Goal: Information Seeking & Learning: Learn about a topic

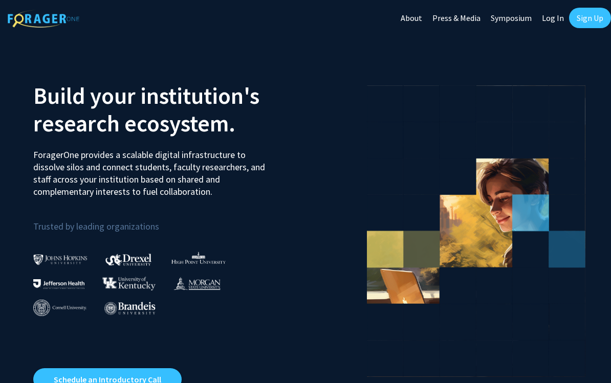
click at [545, 20] on link "Log In" at bounding box center [553, 18] width 32 height 36
select select
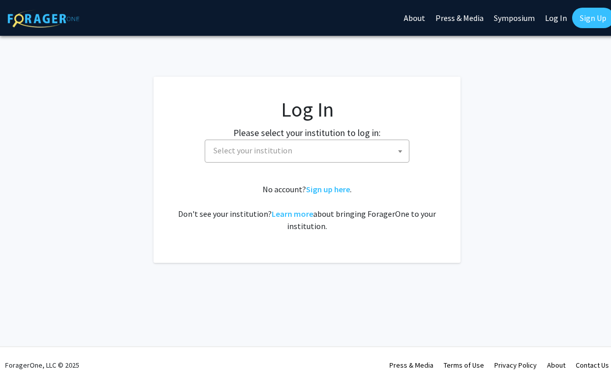
click at [381, 151] on span "Select your institution" at bounding box center [309, 150] width 200 height 21
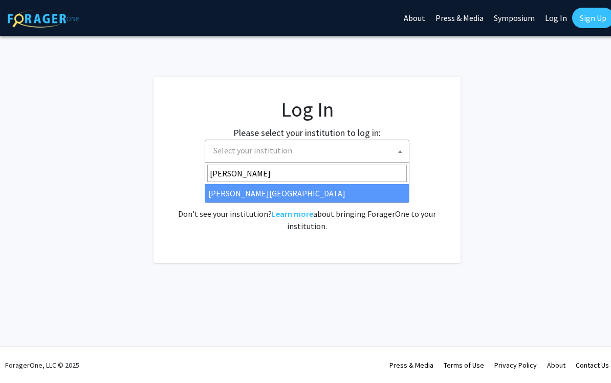
type input "ayne"
select select "21"
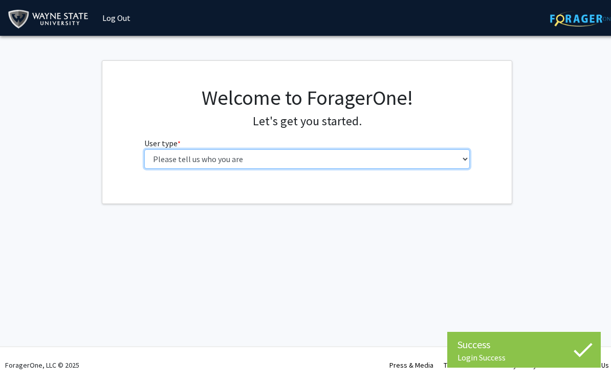
click at [179, 159] on select "Please tell us who you are Undergraduate Student Master's Student Doctoral Cand…" at bounding box center [307, 158] width 326 height 19
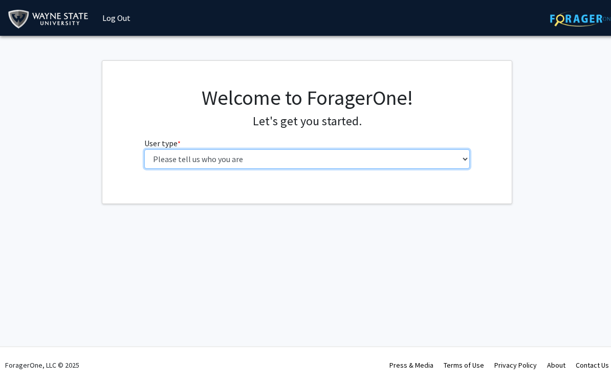
select select "3: doc"
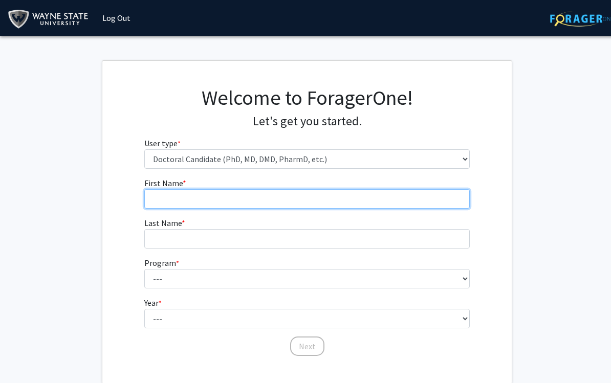
click at [399, 202] on input "First Name * required" at bounding box center [307, 198] width 326 height 19
click at [358, 208] on input "First Name * required" at bounding box center [307, 198] width 326 height 19
type input "Brock"
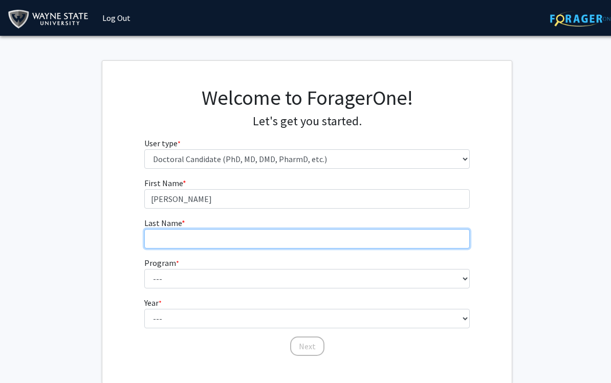
click at [358, 240] on input "Last Name * required" at bounding box center [307, 238] width 326 height 19
type input "Bradley"
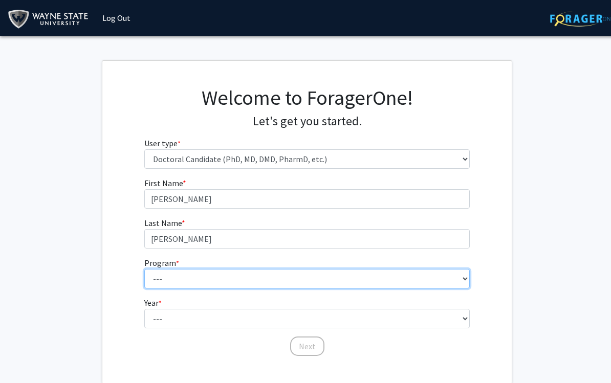
click at [350, 271] on select "--- Adult-Gerontology Acute Care Nurse Practitioner Adult-Gerontology Primary C…" at bounding box center [307, 278] width 326 height 19
select select "46: 728"
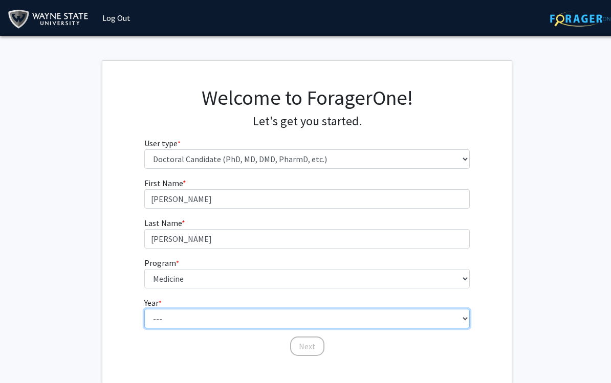
click at [257, 313] on select "--- First Year Second Year Third Year Fourth Year Fifth Year Sixth Year Seventh…" at bounding box center [307, 318] width 326 height 19
select select "3: third_year"
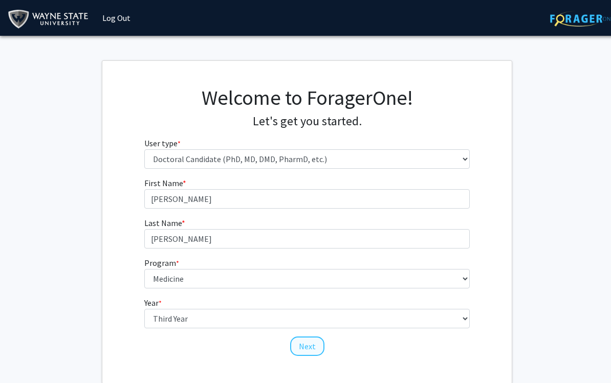
click at [310, 347] on button "Next" at bounding box center [307, 346] width 34 height 19
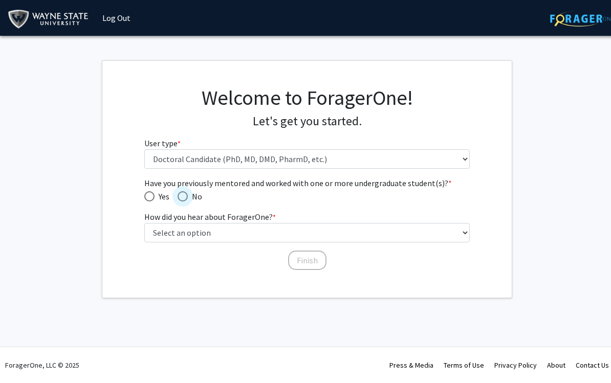
click at [191, 194] on span "No" at bounding box center [195, 196] width 14 height 12
click at [188, 194] on input "No" at bounding box center [183, 196] width 10 height 10
radio input "true"
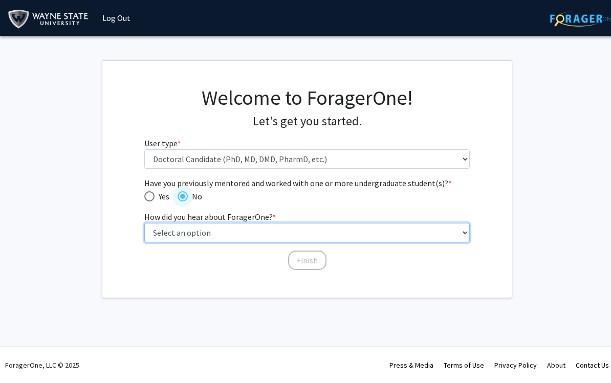
click at [163, 229] on select "Select an option Peer/student recommendation Faculty/staff recommendation Unive…" at bounding box center [307, 232] width 326 height 19
select select "3: university_website"
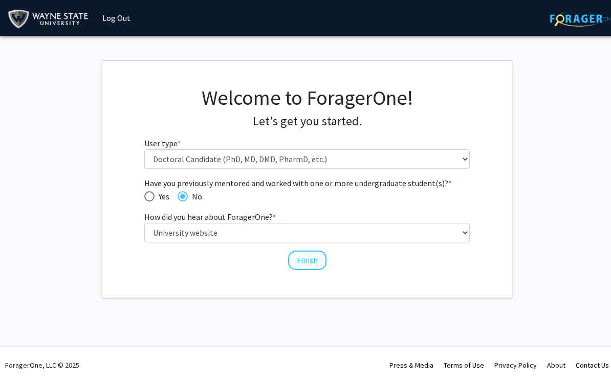
click at [314, 265] on button "Finish" at bounding box center [307, 260] width 38 height 19
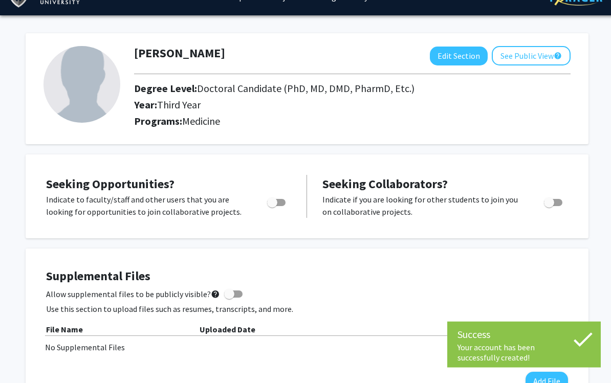
scroll to position [21, 0]
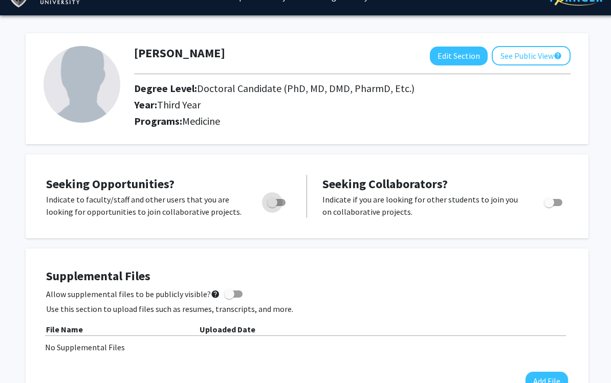
click at [274, 204] on span "Toggle" at bounding box center [272, 202] width 10 height 10
click at [272, 206] on input "Are you actively seeking opportunities?" at bounding box center [272, 206] width 1 height 1
checkbox input "true"
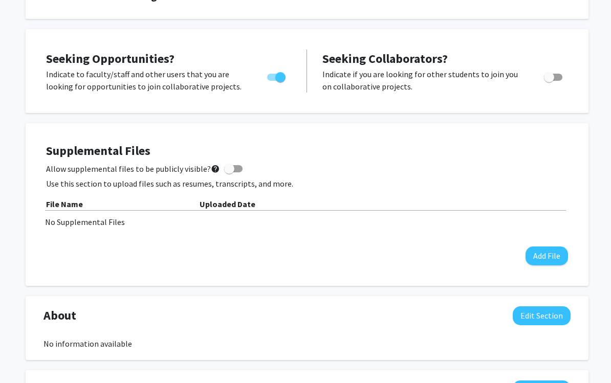
scroll to position [146, 0]
click at [537, 264] on button "Add File" at bounding box center [546, 257] width 42 height 19
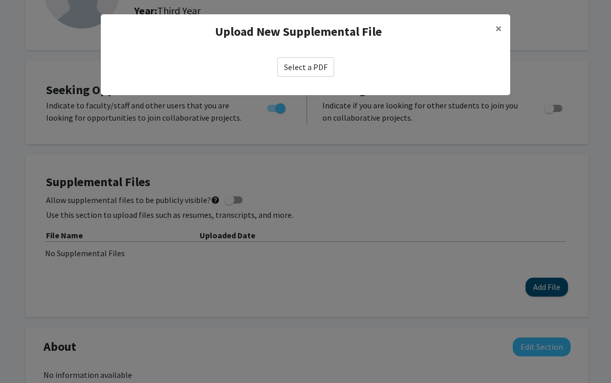
scroll to position [115, 0]
click at [302, 69] on label "Select a PDF" at bounding box center [305, 66] width 57 height 19
click at [0, 0] on input "Select a PDF" at bounding box center [0, 0] width 0 height 0
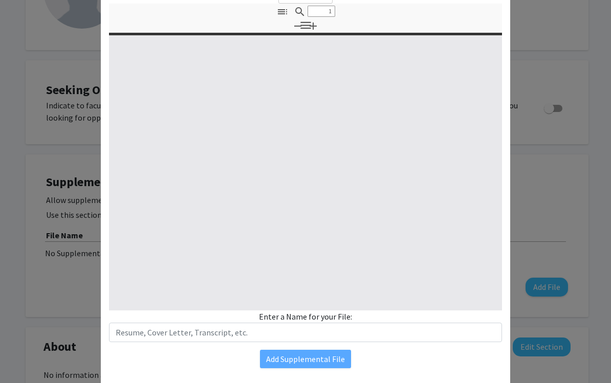
scroll to position [75, 0]
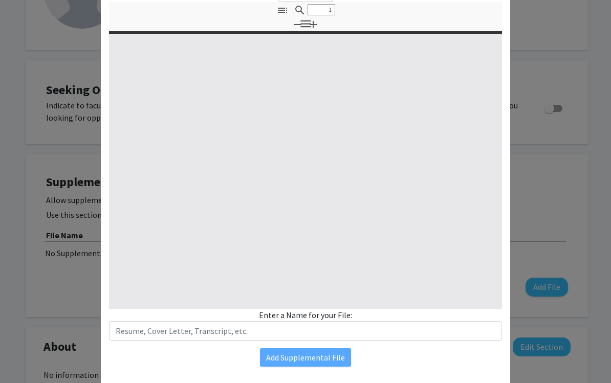
type input "0"
select select "custom"
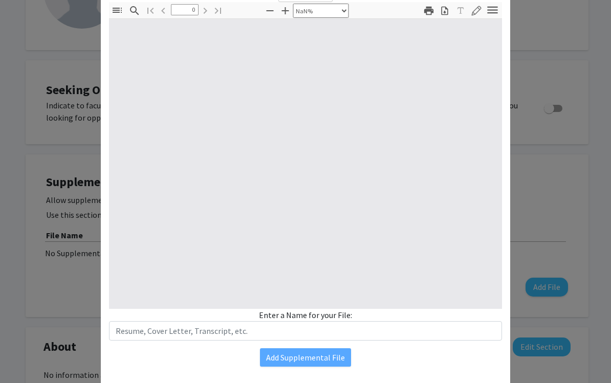
type input "1"
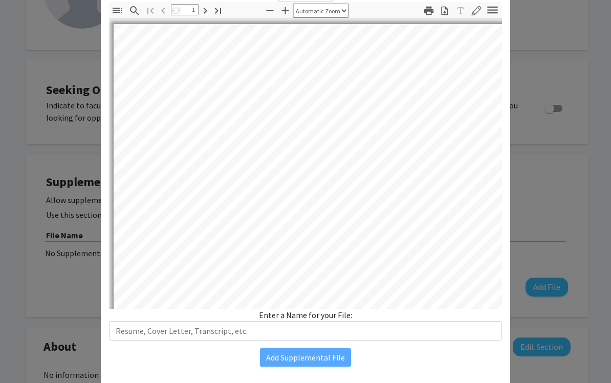
select select "auto"
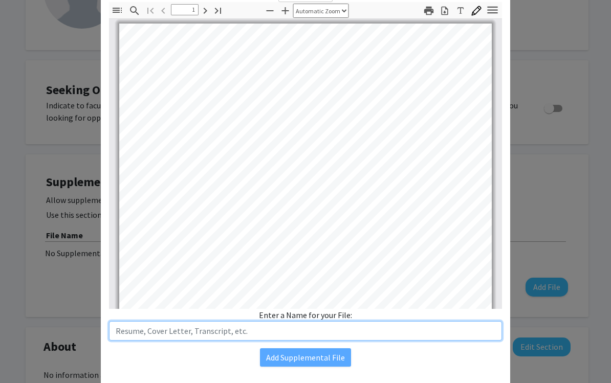
click at [374, 334] on input "text" at bounding box center [305, 330] width 393 height 19
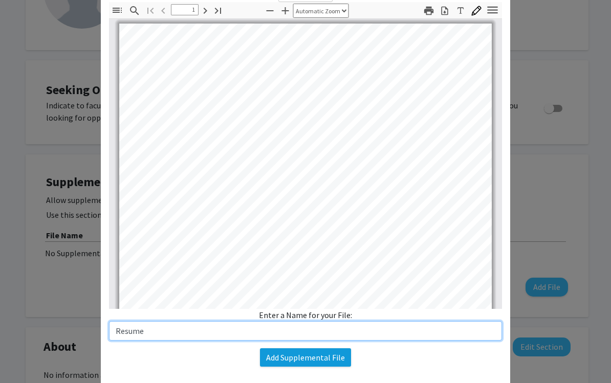
type input "Resume"
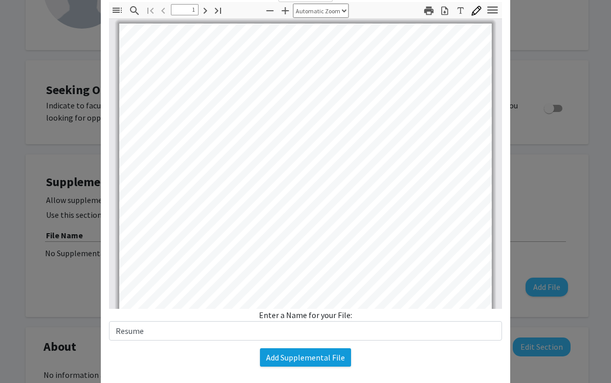
click at [318, 361] on button "Add Supplemental File" at bounding box center [305, 357] width 91 height 18
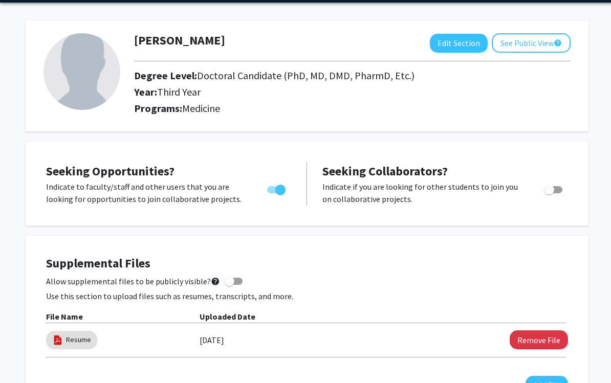
scroll to position [0, 0]
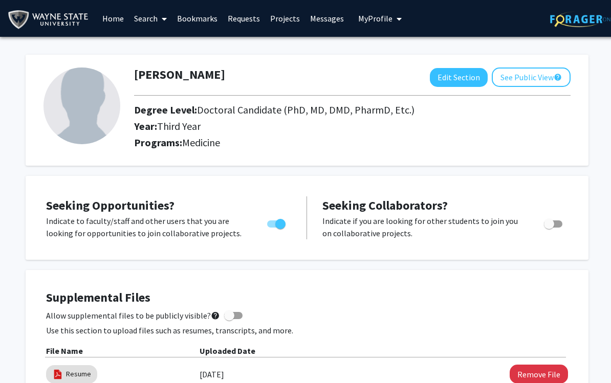
click at [155, 16] on link "Search" at bounding box center [150, 19] width 43 height 36
click at [149, 47] on span "Faculty/Staff" at bounding box center [166, 47] width 75 height 20
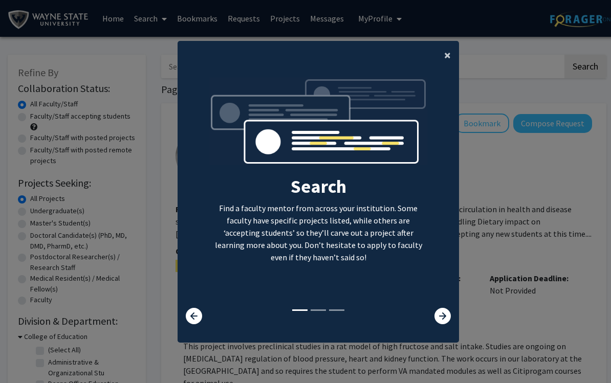
click at [440, 67] on button "×" at bounding box center [447, 55] width 23 height 29
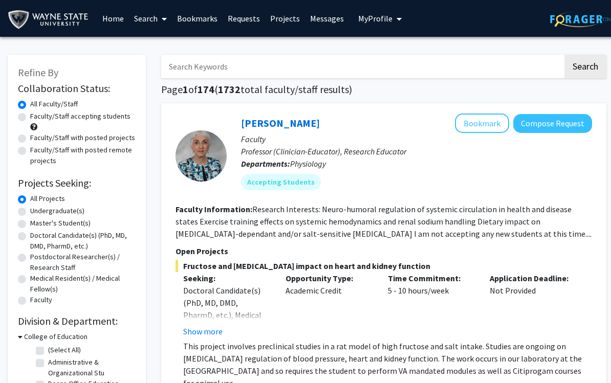
click at [30, 238] on label "Doctoral Candidate(s) (PhD, MD, DMD, PharmD, etc.)" at bounding box center [82, 240] width 105 height 21
click at [30, 237] on input "Doctoral Candidate(s) (PhD, MD, DMD, PharmD, etc.)" at bounding box center [33, 233] width 7 height 7
radio input "true"
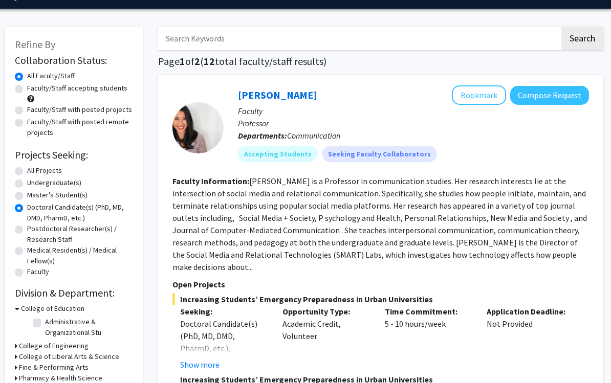
scroll to position [28, 3]
click at [27, 106] on label "Faculty/Staff with posted projects" at bounding box center [79, 110] width 105 height 11
click at [27, 106] on input "Faculty/Staff with posted projects" at bounding box center [30, 108] width 7 height 7
radio input "true"
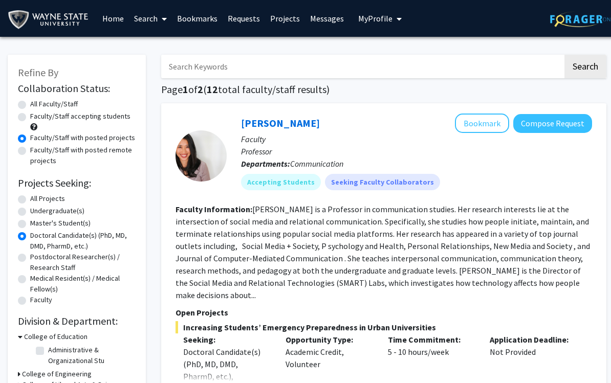
click at [27, 101] on div "All Faculty/Staff" at bounding box center [77, 105] width 118 height 12
click at [30, 102] on label "All Faculty/Staff" at bounding box center [54, 104] width 48 height 11
click at [30, 102] on input "All Faculty/Staff" at bounding box center [33, 102] width 7 height 7
radio input "true"
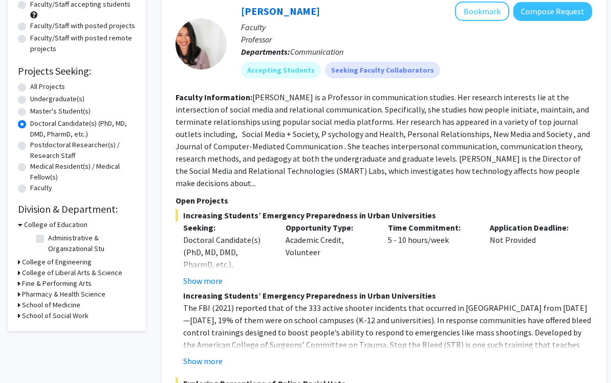
click at [21, 223] on icon at bounding box center [20, 225] width 5 height 11
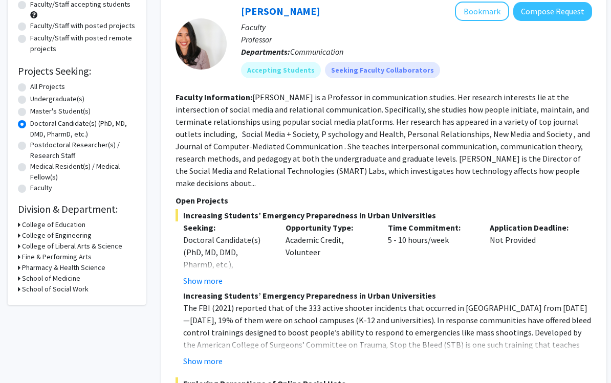
scroll to position [112, 0]
click at [24, 279] on h3 "School of Medicine" at bounding box center [51, 278] width 58 height 11
click at [46, 291] on fg-checkbox "Physiology Physiology" at bounding box center [84, 293] width 97 height 12
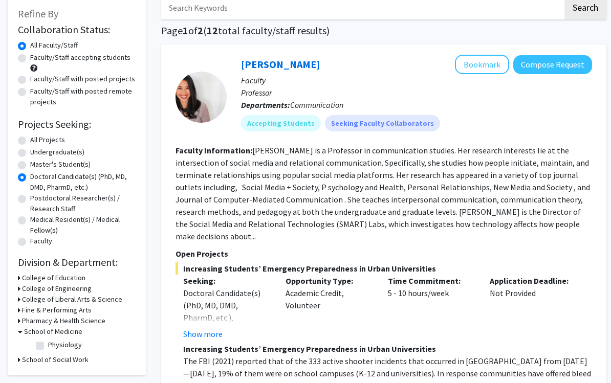
scroll to position [56, 0]
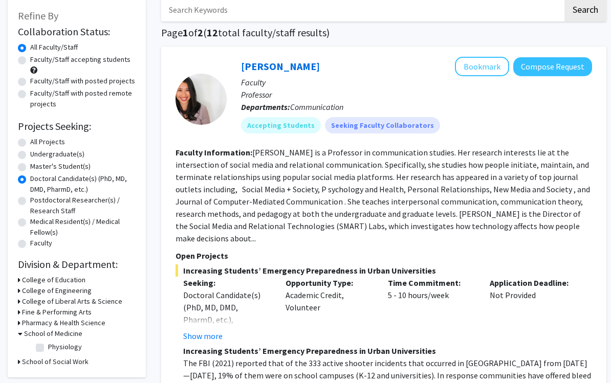
click at [30, 139] on label "All Projects" at bounding box center [47, 142] width 35 height 11
click at [30, 139] on input "All Projects" at bounding box center [33, 140] width 7 height 7
radio input "true"
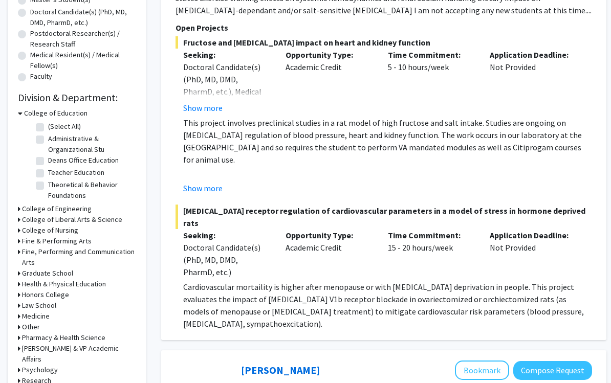
scroll to position [223, 0]
click at [19, 114] on icon at bounding box center [20, 113] width 5 height 11
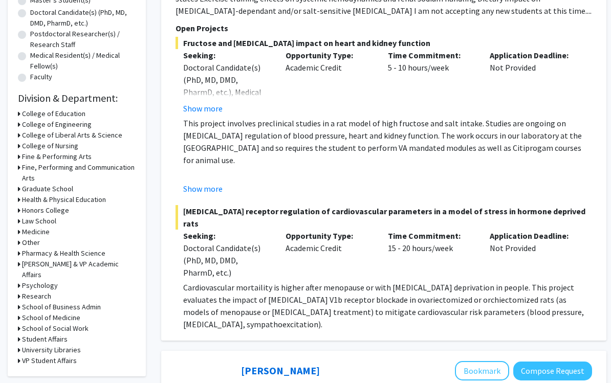
click at [24, 313] on h3 "School of Medicine" at bounding box center [51, 318] width 58 height 11
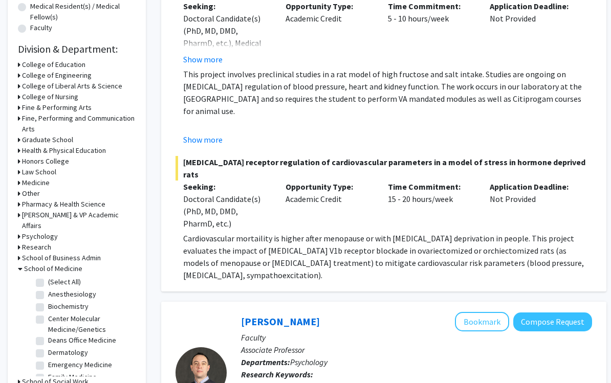
scroll to position [273, 0]
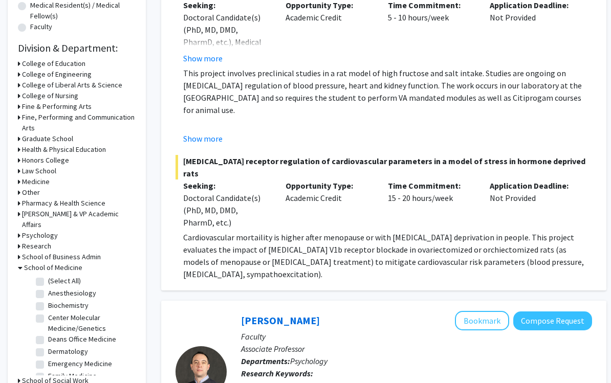
click at [48, 276] on label "(Select All)" at bounding box center [64, 281] width 33 height 11
click at [48, 276] on input "(Select All)" at bounding box center [51, 279] width 7 height 7
checkbox input "true"
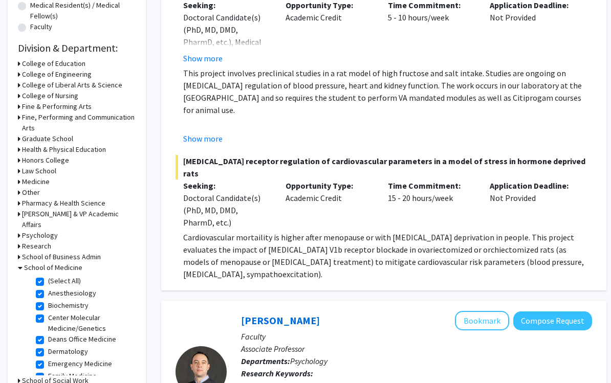
checkbox input "true"
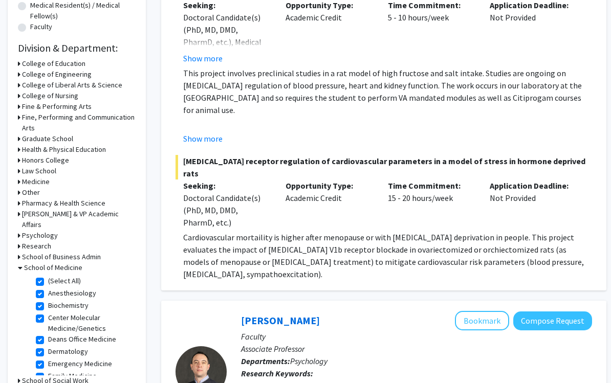
checkbox input "true"
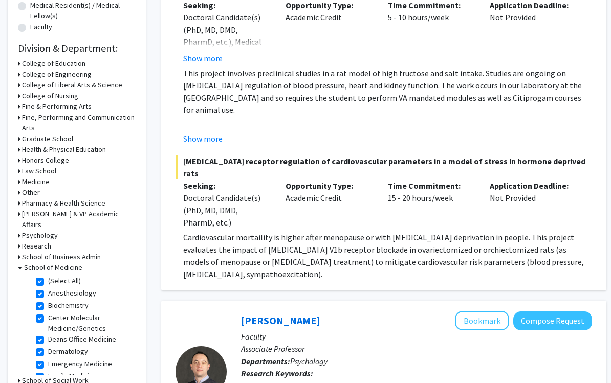
checkbox input "true"
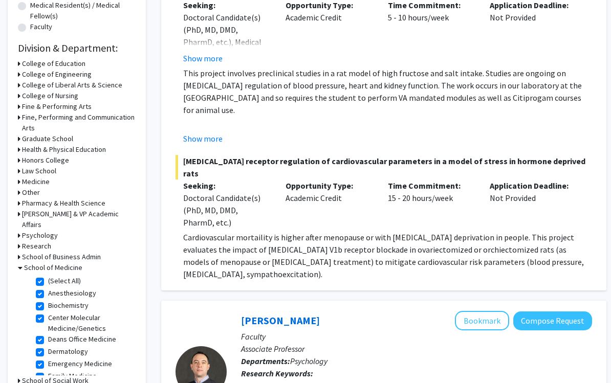
checkbox input "true"
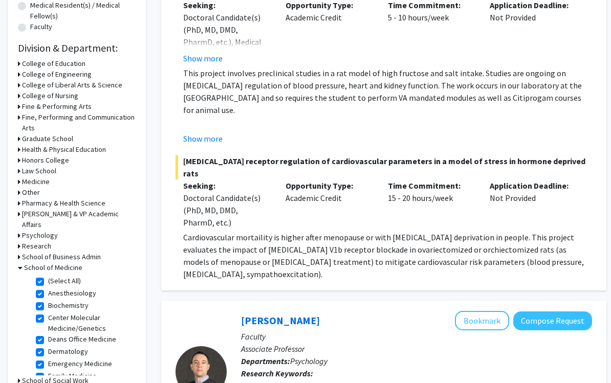
checkbox input "true"
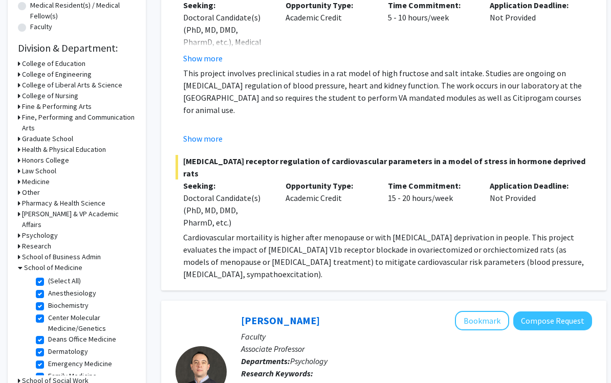
checkbox input "true"
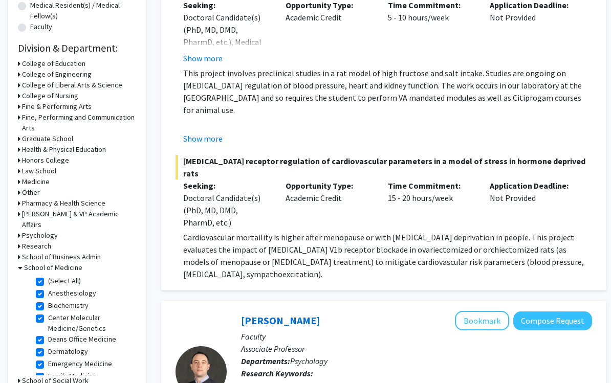
checkbox input "true"
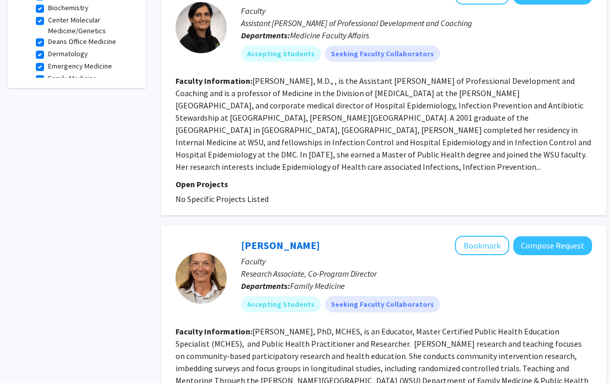
scroll to position [11, 0]
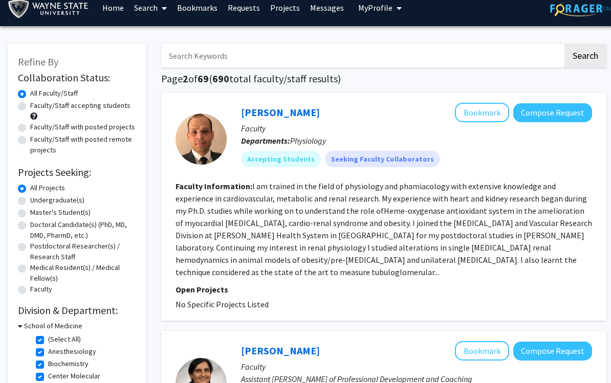
click at [24, 149] on div "Faculty/Staff with posted remote projects" at bounding box center [77, 144] width 118 height 21
click at [30, 141] on label "Faculty/Staff with posted remote projects" at bounding box center [82, 144] width 105 height 21
click at [30, 141] on input "Faculty/Staff with posted remote projects" at bounding box center [33, 137] width 7 height 7
radio input "true"
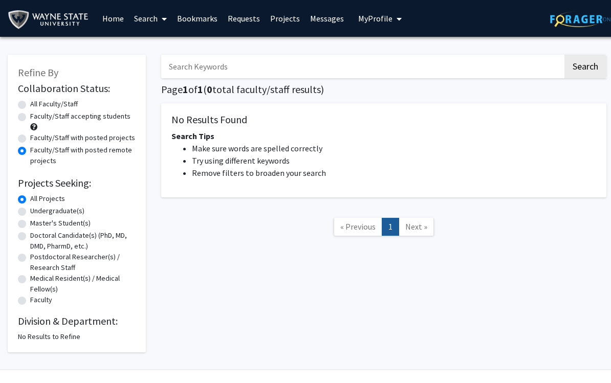
click at [30, 136] on label "Faculty/Staff with posted projects" at bounding box center [82, 138] width 105 height 11
click at [30, 136] on input "Faculty/Staff with posted projects" at bounding box center [33, 136] width 7 height 7
radio input "true"
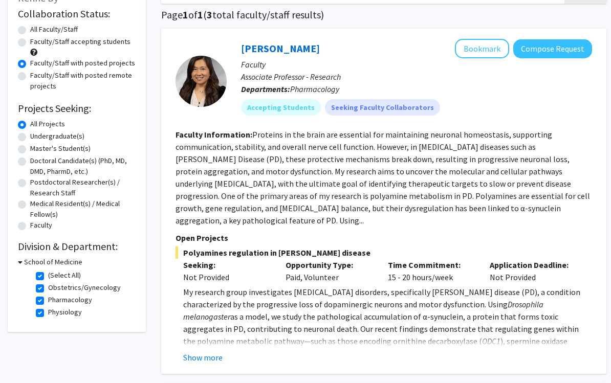
scroll to position [71, 0]
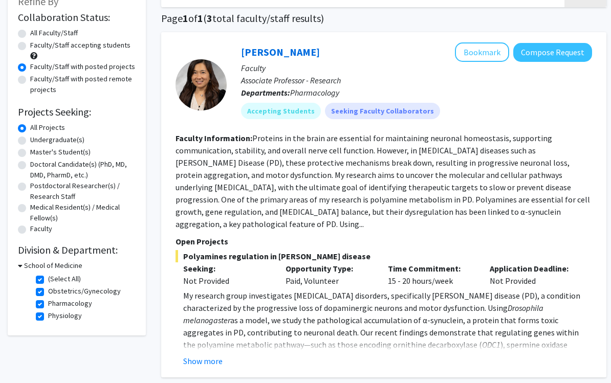
click at [21, 26] on form "Collaboration Status: Collaboration Status All Faculty/Staff Collaboration Stat…" at bounding box center [77, 123] width 118 height 225
click at [30, 33] on label "All Faculty/Staff" at bounding box center [54, 33] width 48 height 11
click at [30, 33] on input "All Faculty/Staff" at bounding box center [33, 31] width 7 height 7
radio input "true"
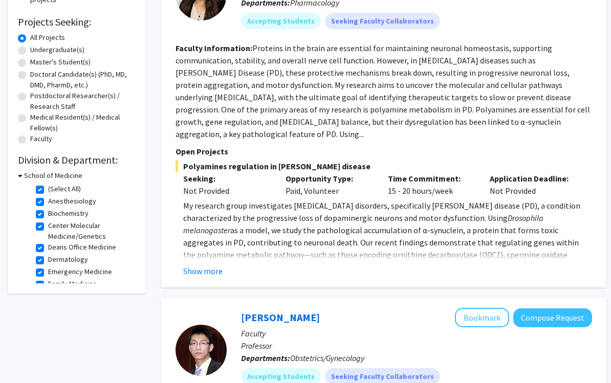
scroll to position [161, 0]
click at [48, 186] on label "(Select All)" at bounding box center [64, 189] width 33 height 11
click at [48, 186] on input "(Select All)" at bounding box center [51, 187] width 7 height 7
checkbox input "false"
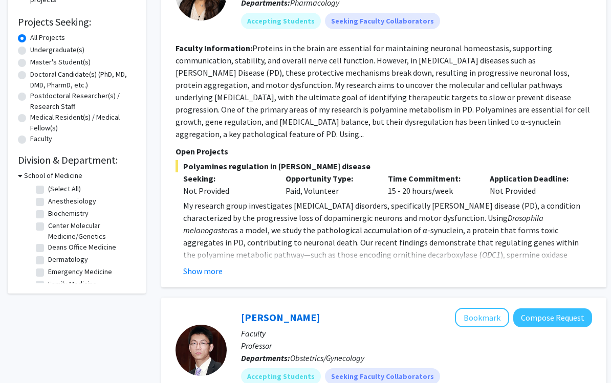
checkbox input "false"
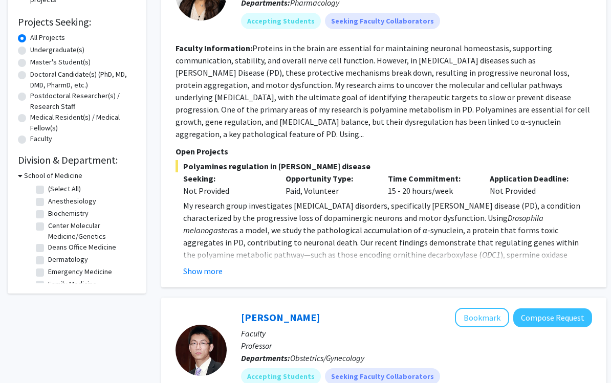
checkbox input "false"
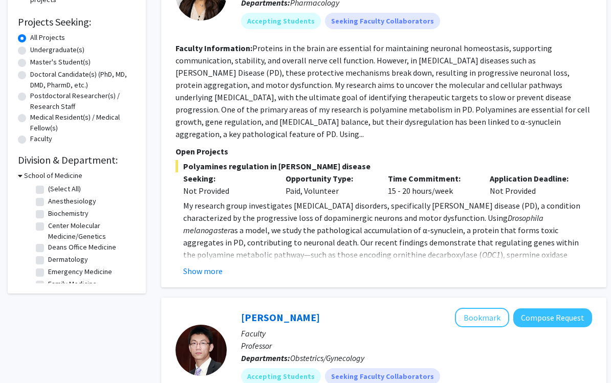
checkbox input "false"
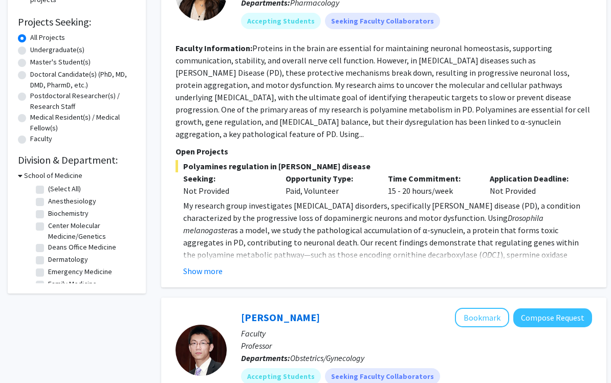
checkbox input "false"
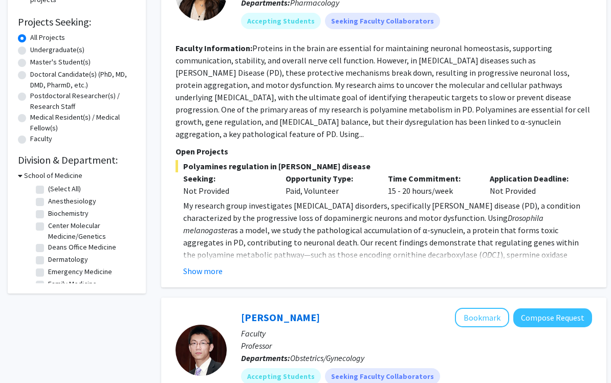
checkbox input "false"
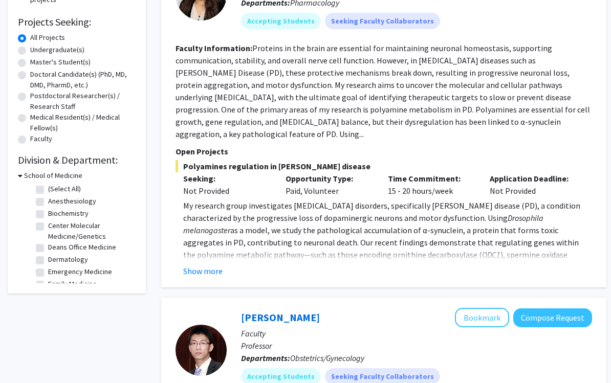
checkbox input "false"
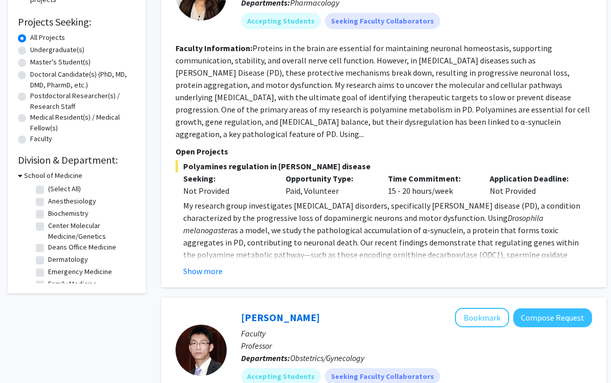
checkbox input "false"
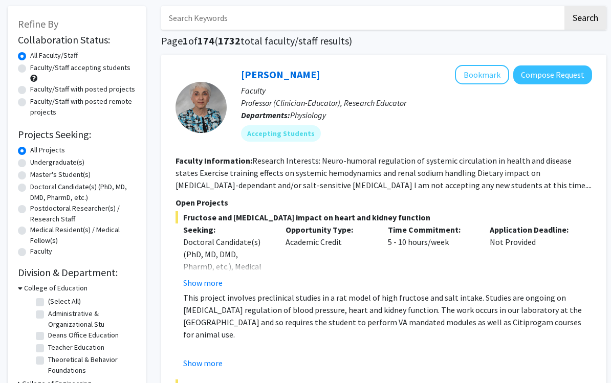
scroll to position [46, 0]
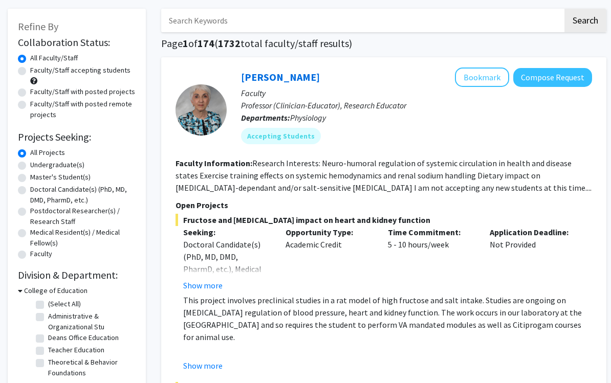
click at [19, 290] on icon at bounding box center [20, 290] width 5 height 11
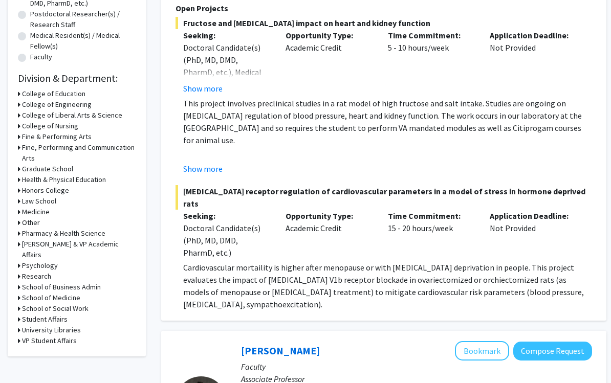
scroll to position [243, 0]
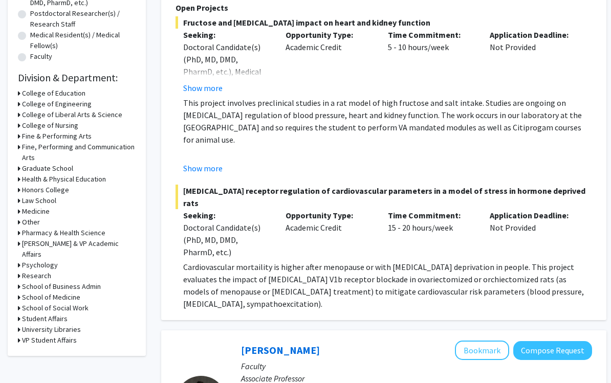
click at [20, 207] on icon at bounding box center [19, 212] width 3 height 11
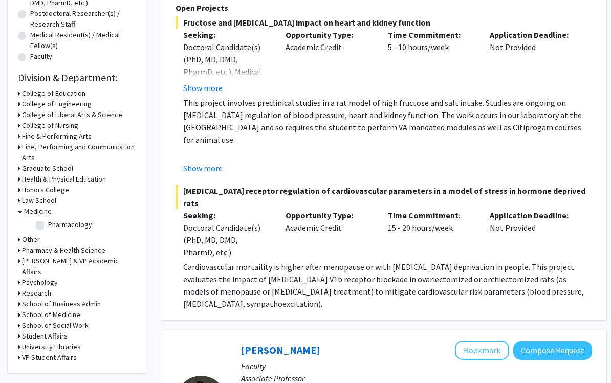
click at [25, 210] on h3 "Medicine" at bounding box center [38, 211] width 28 height 11
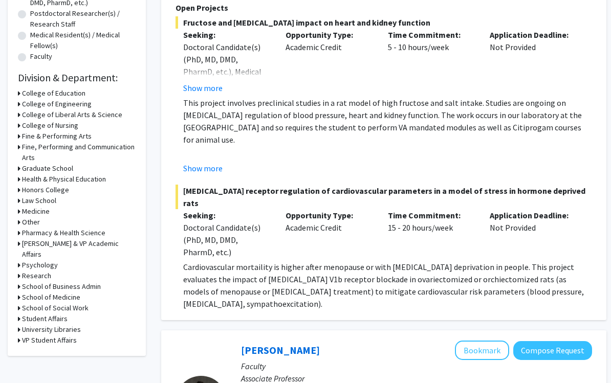
click at [25, 292] on h3 "School of Medicine" at bounding box center [51, 297] width 58 height 11
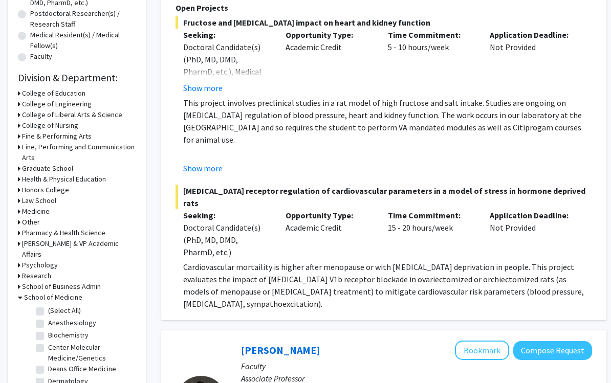
click at [48, 318] on label "Anesthesiology" at bounding box center [72, 323] width 48 height 11
click at [48, 318] on input "Anesthesiology" at bounding box center [51, 321] width 7 height 7
checkbox input "true"
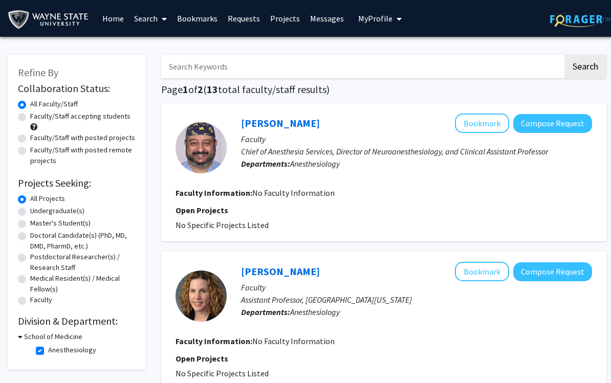
click at [506, 313] on p "Departments: Anesthesiology" at bounding box center [416, 312] width 351 height 12
click at [21, 335] on icon at bounding box center [20, 337] width 5 height 11
click at [24, 332] on h3 "School of Medicine" at bounding box center [51, 337] width 58 height 11
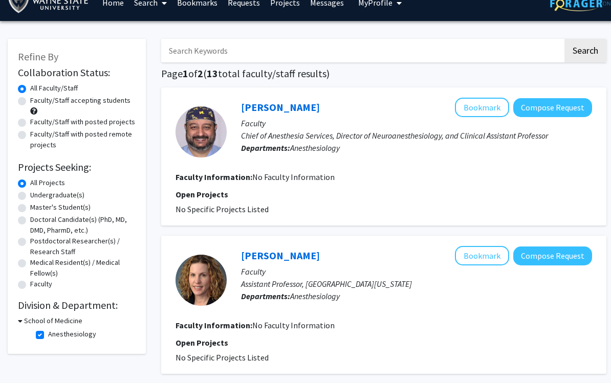
scroll to position [19, 0]
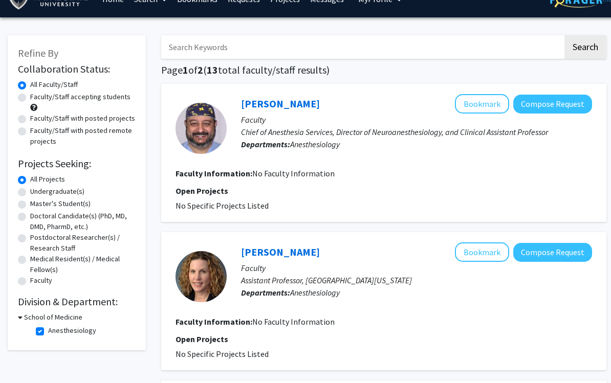
click at [48, 331] on label "Anesthesiology" at bounding box center [72, 330] width 48 height 11
click at [48, 331] on input "Anesthesiology" at bounding box center [51, 328] width 7 height 7
checkbox input "false"
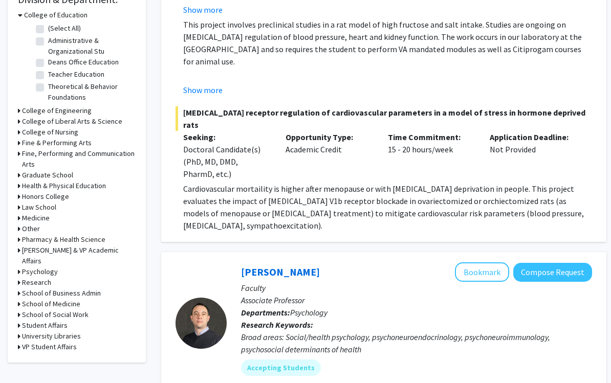
scroll to position [364, 0]
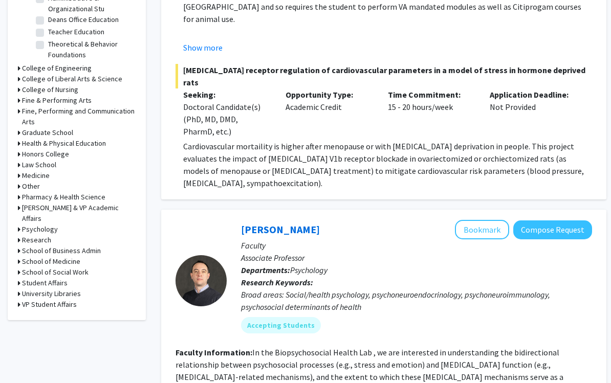
click at [25, 256] on h3 "School of Medicine" at bounding box center [51, 261] width 58 height 11
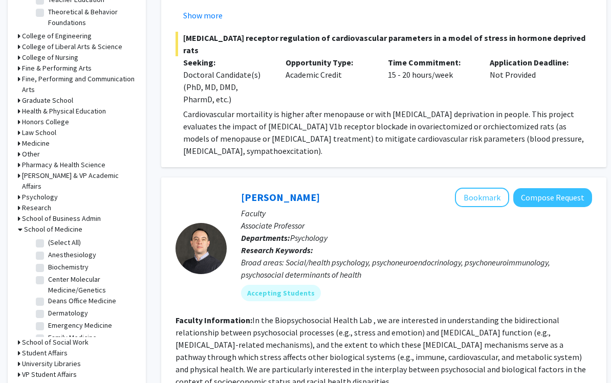
scroll to position [0, 0]
click at [48, 237] on label "(Select All)" at bounding box center [64, 242] width 33 height 11
click at [48, 237] on input "(Select All)" at bounding box center [51, 240] width 7 height 7
checkbox input "true"
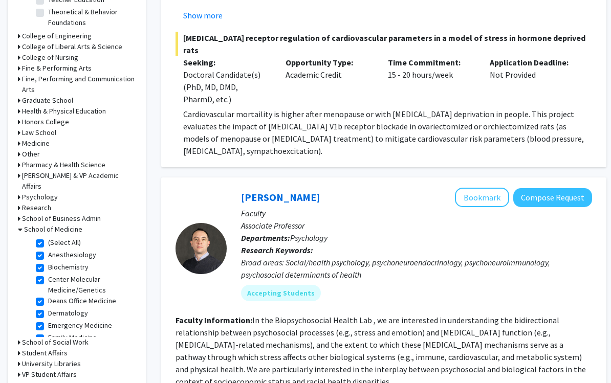
checkbox input "true"
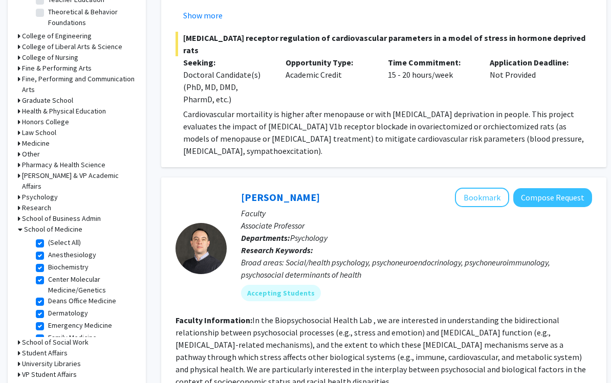
checkbox input "true"
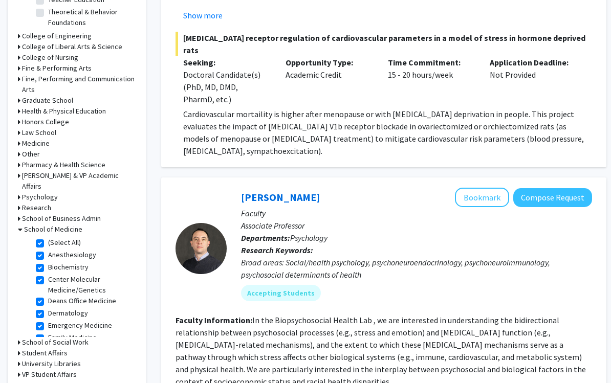
checkbox input "true"
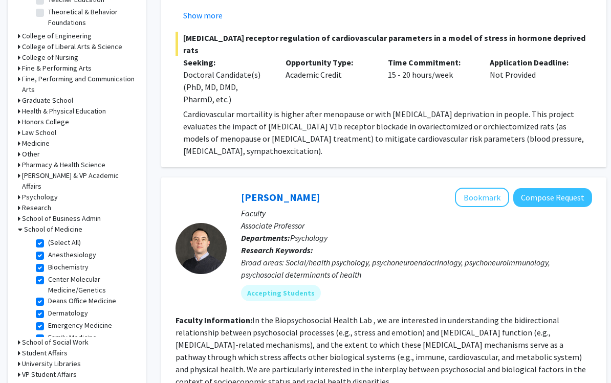
checkbox input "true"
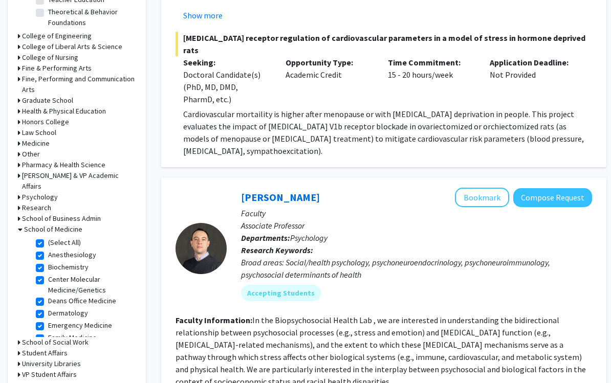
checkbox input "true"
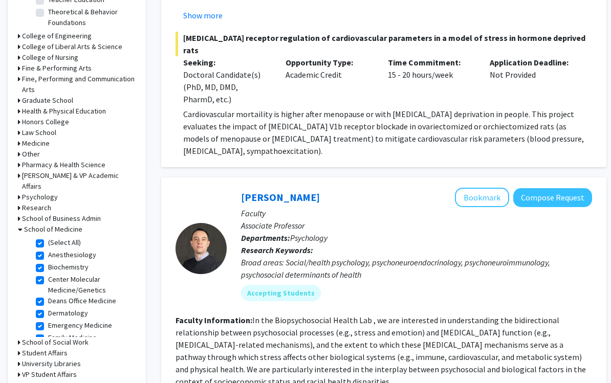
checkbox input "true"
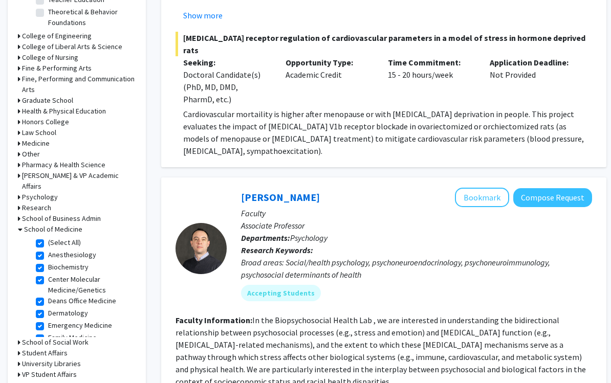
checkbox input "true"
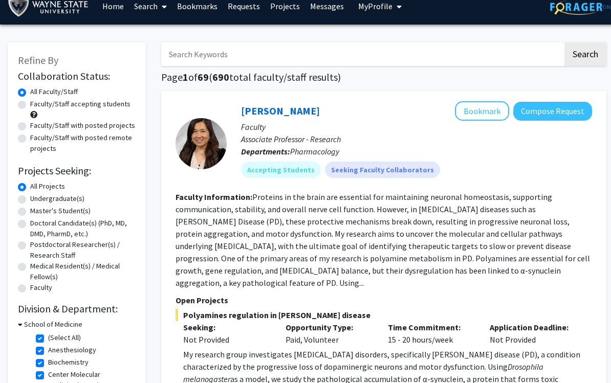
scroll to position [12, 0]
click at [30, 106] on label "Faculty/Staff accepting students" at bounding box center [80, 104] width 100 height 11
click at [30, 106] on input "Faculty/Staff accepting students" at bounding box center [33, 102] width 7 height 7
radio input "true"
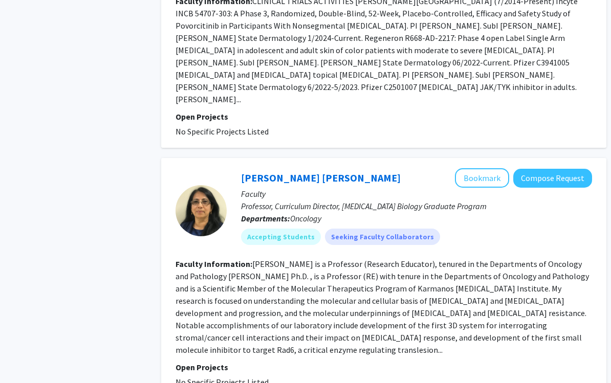
scroll to position [1402, 0]
click at [491, 169] on button "Bookmark" at bounding box center [482, 178] width 54 height 19
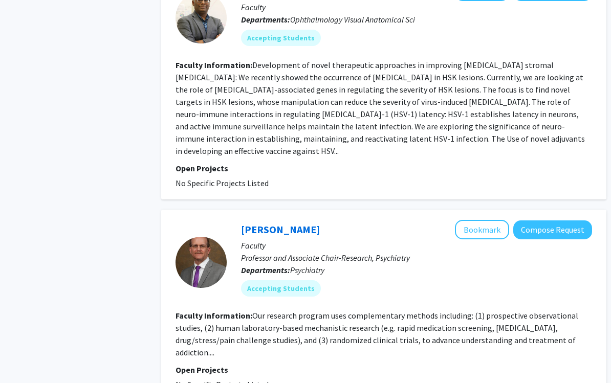
scroll to position [2469, 0]
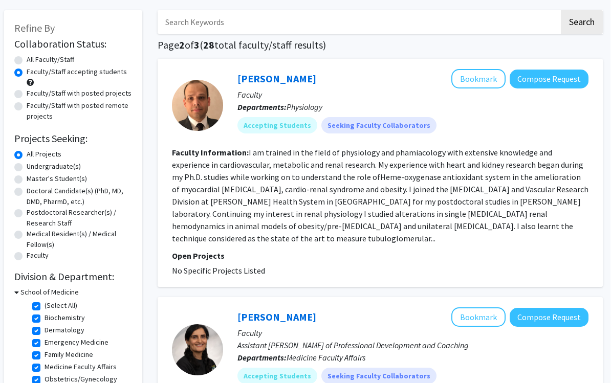
scroll to position [0, 3]
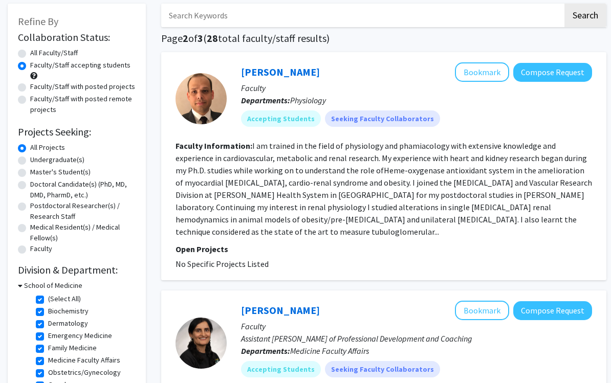
click at [43, 290] on h3 "School of Medicine" at bounding box center [53, 286] width 58 height 11
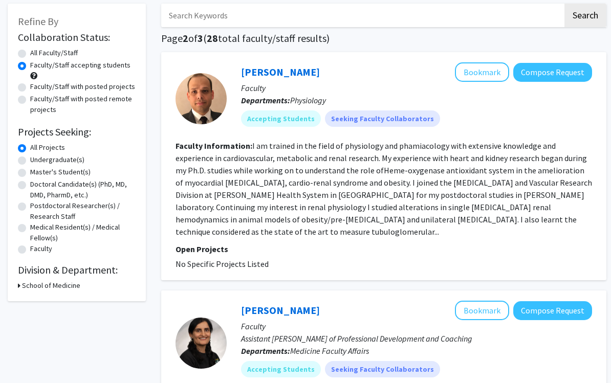
click at [19, 280] on icon at bounding box center [19, 285] width 3 height 11
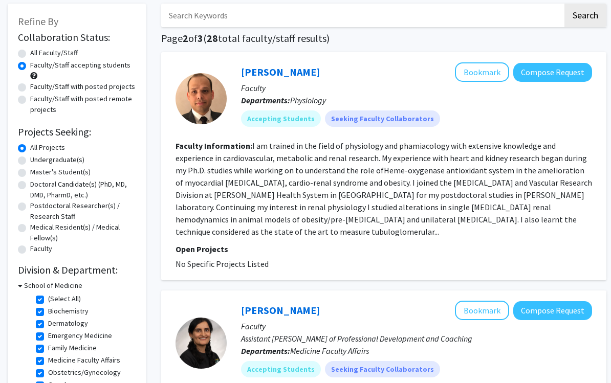
click at [48, 298] on label "(Select All)" at bounding box center [64, 299] width 33 height 11
click at [48, 298] on input "(Select All)" at bounding box center [51, 297] width 7 height 7
checkbox input "false"
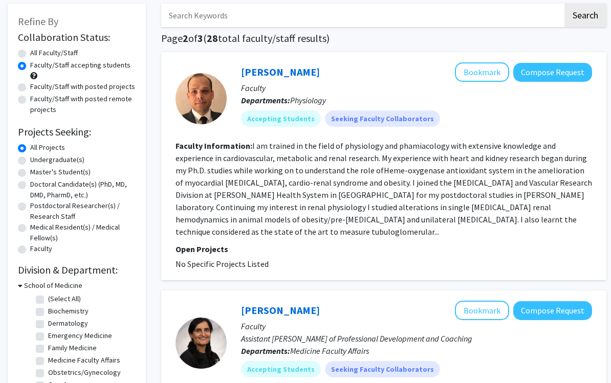
checkbox input "false"
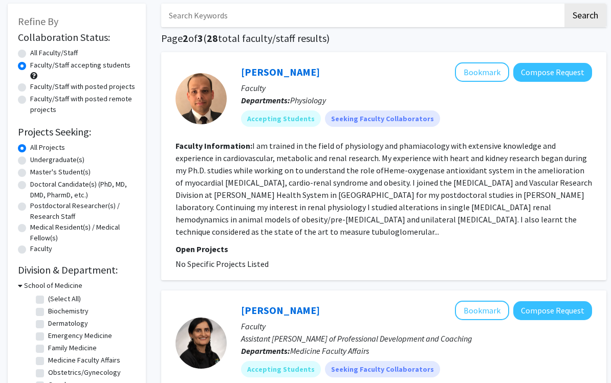
checkbox input "false"
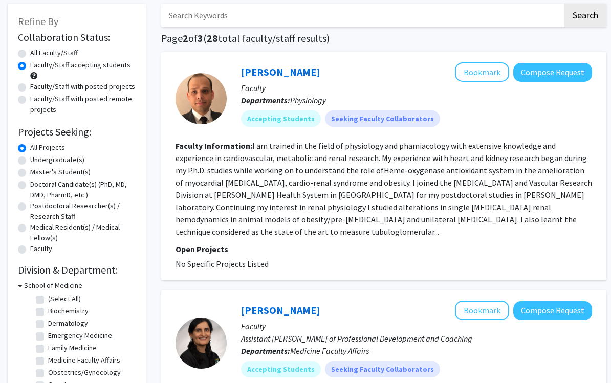
checkbox input "false"
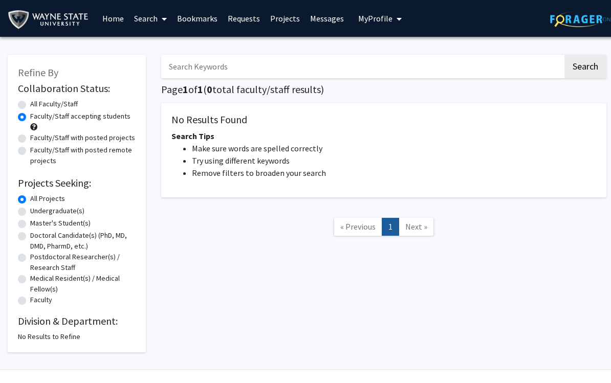
click at [31, 104] on label "All Faculty/Staff" at bounding box center [54, 104] width 48 height 11
click at [31, 104] on input "All Faculty/Staff" at bounding box center [33, 102] width 7 height 7
radio input "true"
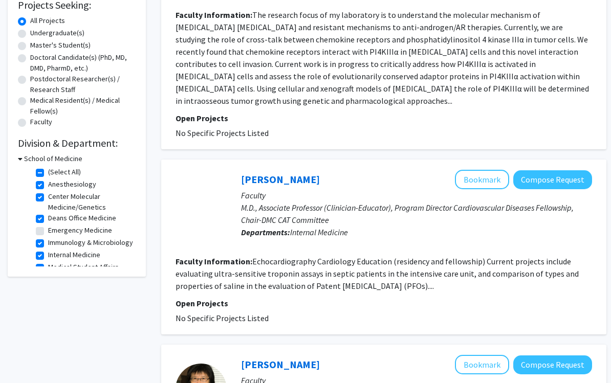
scroll to position [201, 0]
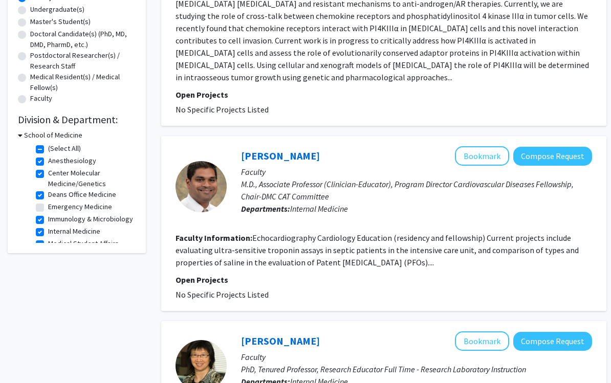
click at [521, 237] on fg-read-more "Echocardiography Cardiology Education (residency and fellowship) Current projec…" at bounding box center [376, 250] width 403 height 35
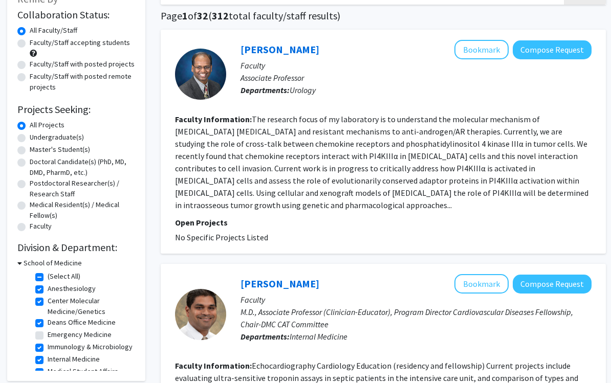
scroll to position [69, 1]
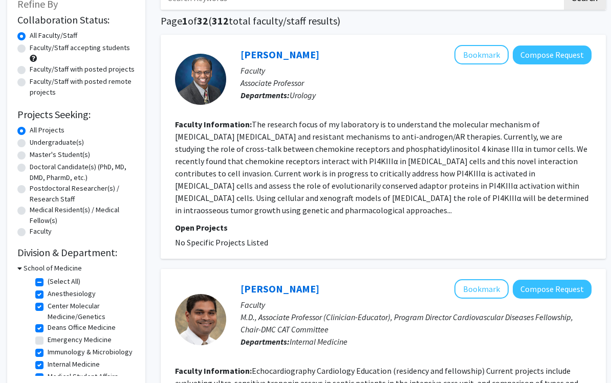
click at [21, 269] on icon at bounding box center [19, 268] width 5 height 11
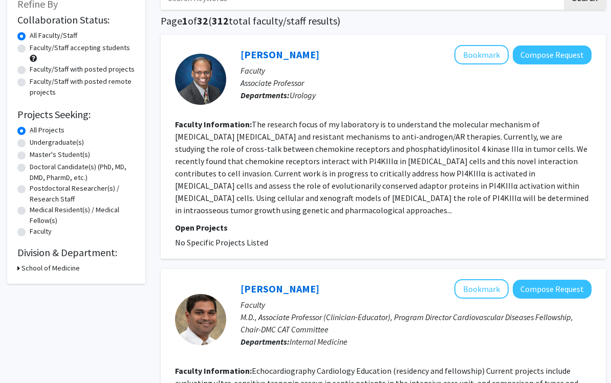
click at [21, 268] on h3 "School of Medicine" at bounding box center [50, 268] width 58 height 11
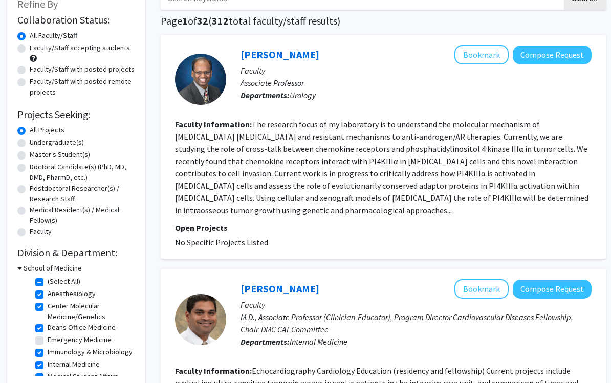
click at [48, 277] on label "(Select All)" at bounding box center [64, 281] width 33 height 11
click at [48, 277] on input "(Select All)" at bounding box center [51, 279] width 7 height 7
checkbox input "false"
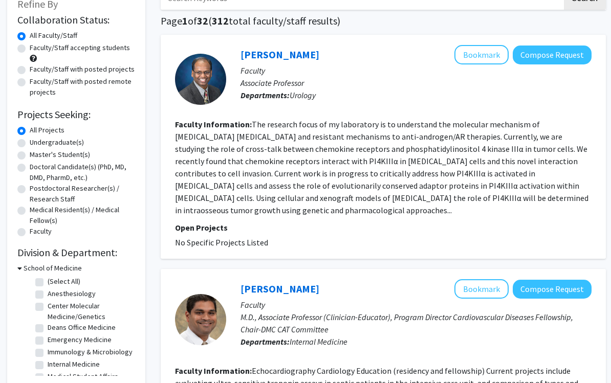
checkbox input "false"
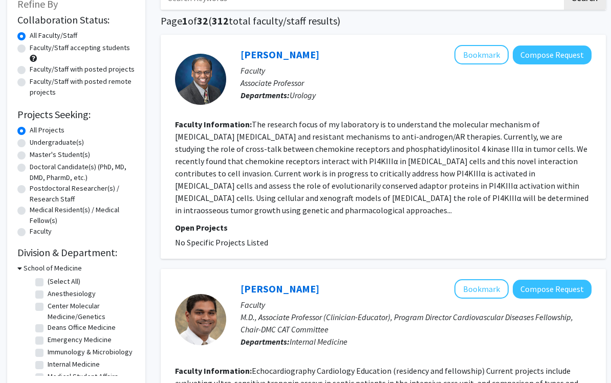
checkbox input "false"
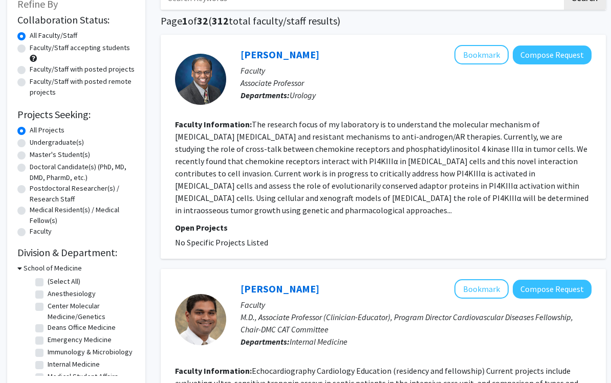
checkbox input "false"
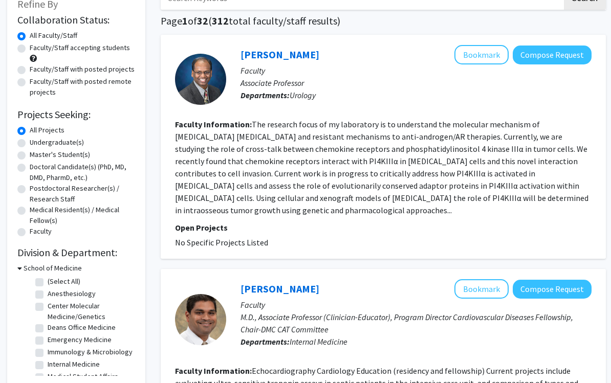
checkbox input "false"
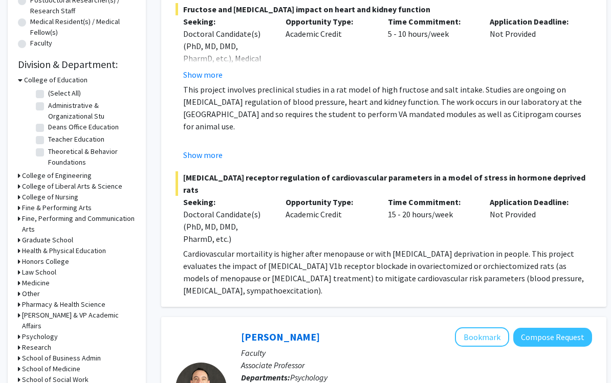
scroll to position [262, 0]
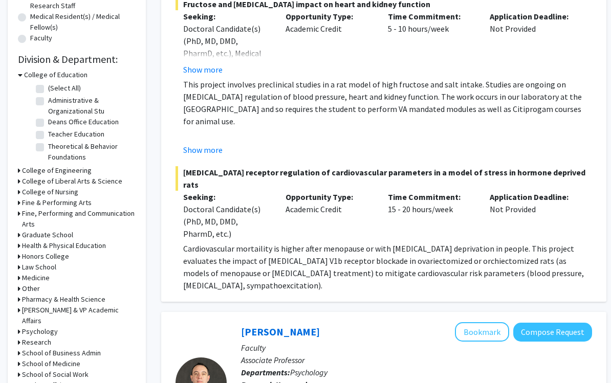
click at [22, 274] on h3 "Medicine" at bounding box center [36, 278] width 28 height 11
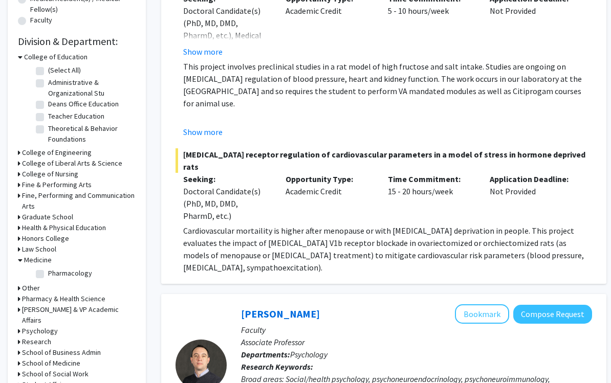
scroll to position [287, 0]
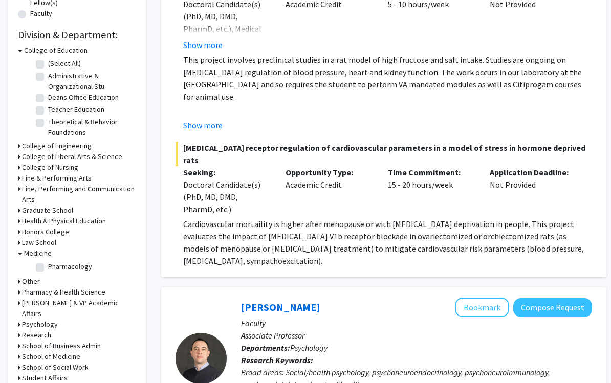
click at [20, 319] on icon at bounding box center [19, 324] width 3 height 11
click at [24, 319] on h3 "Psychology" at bounding box center [42, 324] width 36 height 11
click at [23, 330] on h3 "Research" at bounding box center [36, 335] width 29 height 11
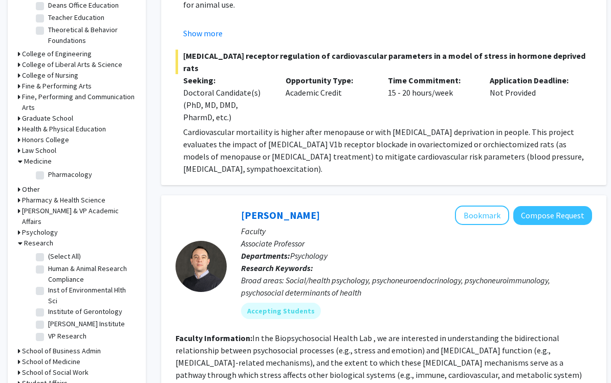
scroll to position [392, 0]
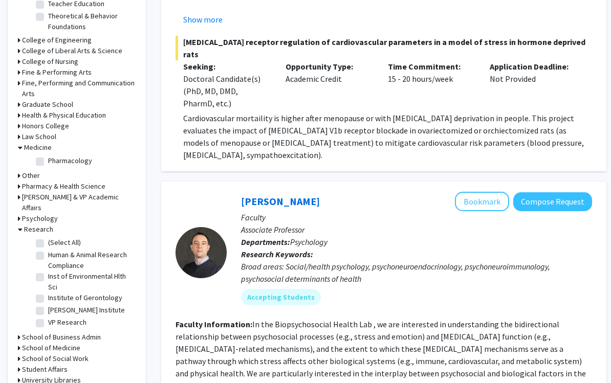
click at [20, 225] on icon at bounding box center [20, 230] width 5 height 11
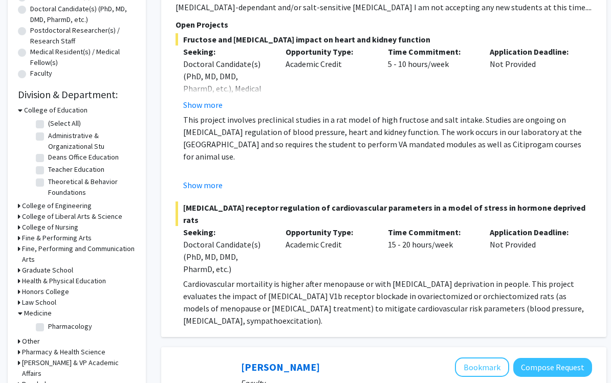
scroll to position [199, 0]
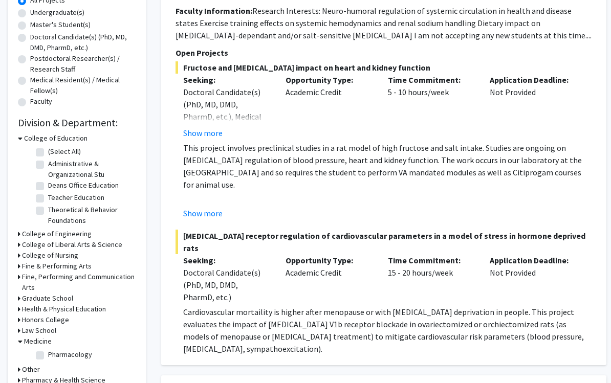
click at [18, 133] on icon at bounding box center [20, 138] width 5 height 11
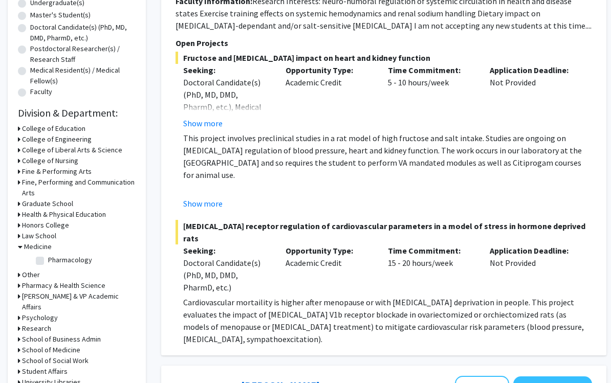
scroll to position [214, 0]
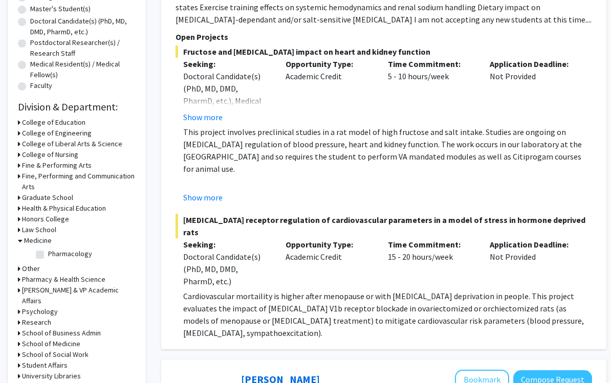
click at [42, 339] on h3 "School of Medicine" at bounding box center [51, 344] width 58 height 11
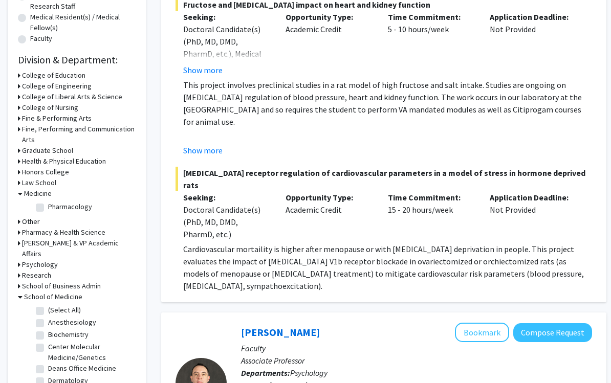
scroll to position [272, 0]
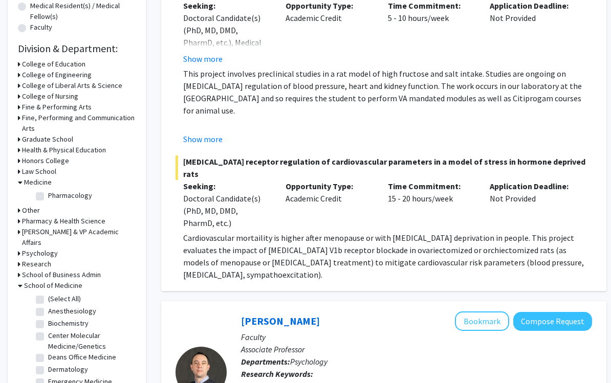
click at [48, 306] on label "Anesthesiology" at bounding box center [72, 311] width 48 height 11
click at [48, 306] on input "Anesthesiology" at bounding box center [51, 309] width 7 height 7
checkbox input "true"
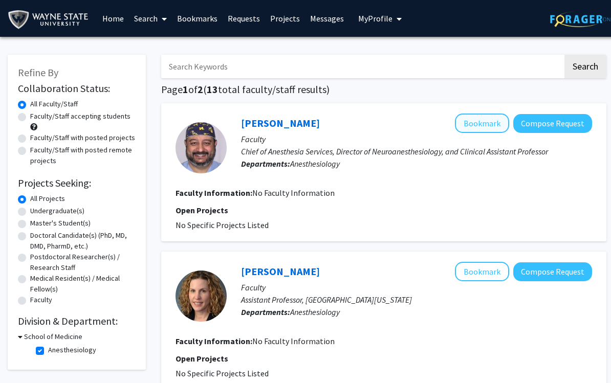
click at [482, 124] on button "Bookmark" at bounding box center [482, 123] width 54 height 19
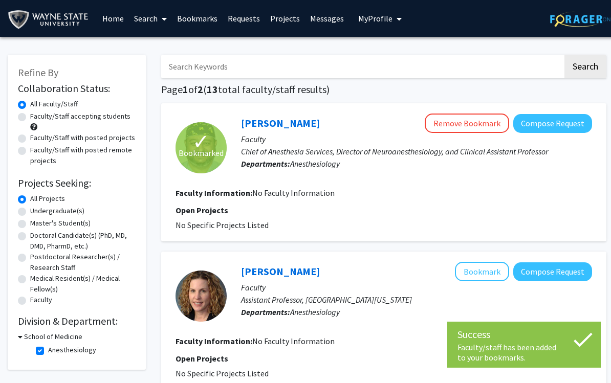
click at [48, 352] on label "Anesthesiology" at bounding box center [72, 350] width 48 height 11
click at [48, 351] on input "Anesthesiology" at bounding box center [51, 348] width 7 height 7
checkbox input "false"
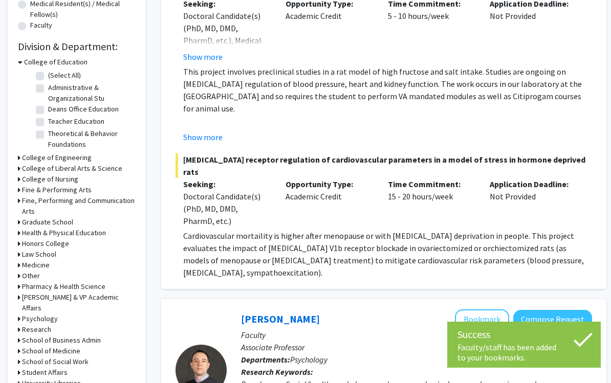
scroll to position [351, 0]
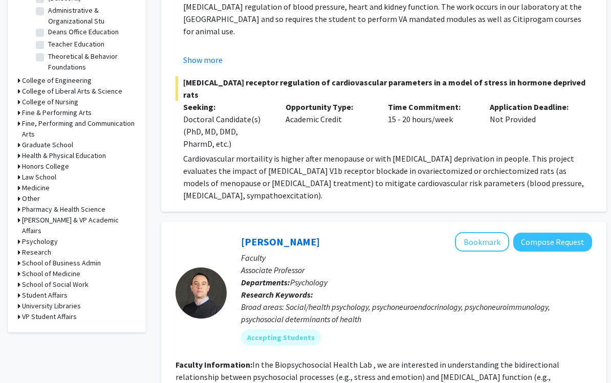
click at [24, 247] on h3 "Research" at bounding box center [36, 252] width 29 height 11
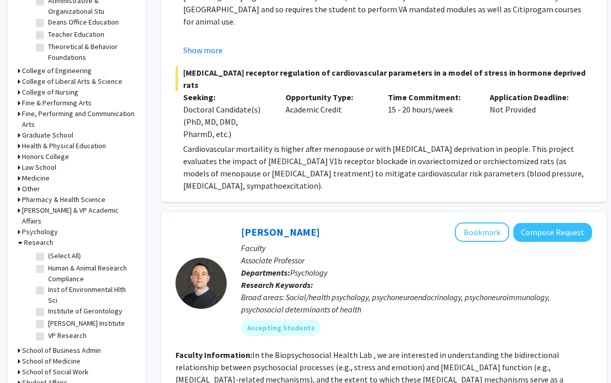
click at [19, 227] on icon at bounding box center [19, 232] width 3 height 11
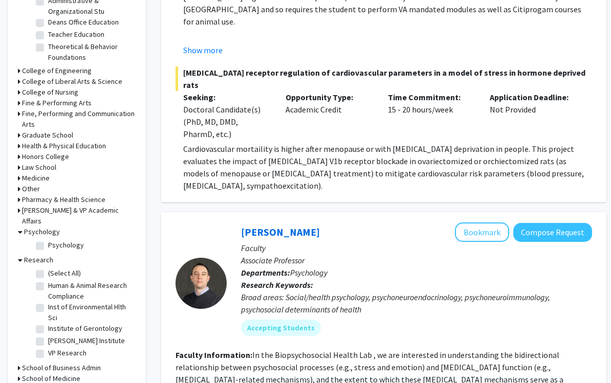
scroll to position [362, 0]
click at [24, 227] on h3 "Psychology" at bounding box center [42, 232] width 36 height 11
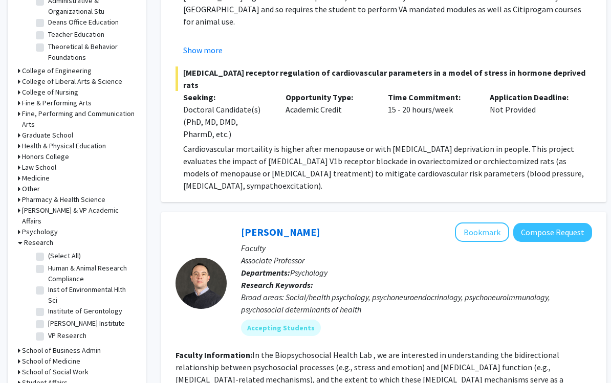
click at [38, 356] on h3 "School of Medicine" at bounding box center [51, 361] width 58 height 11
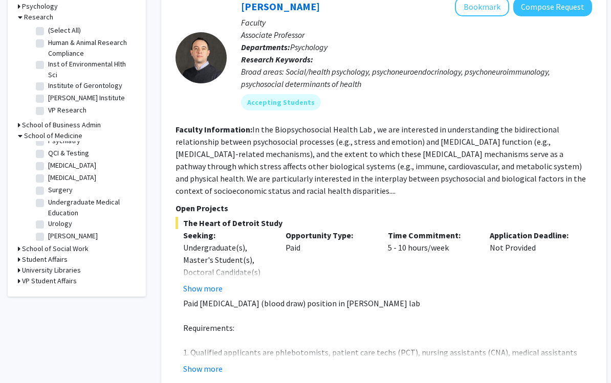
scroll to position [376, 0]
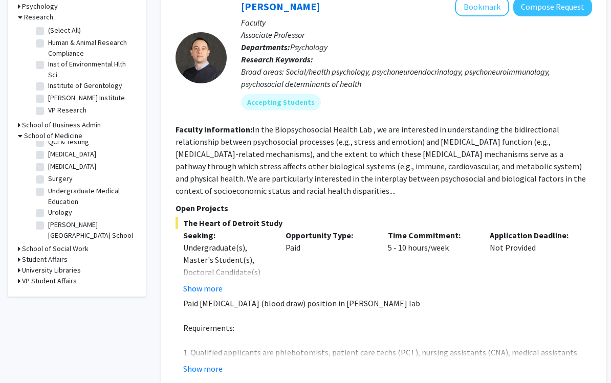
click at [48, 173] on label "Surgery" at bounding box center [60, 178] width 25 height 11
click at [48, 173] on input "Surgery" at bounding box center [51, 176] width 7 height 7
checkbox input "true"
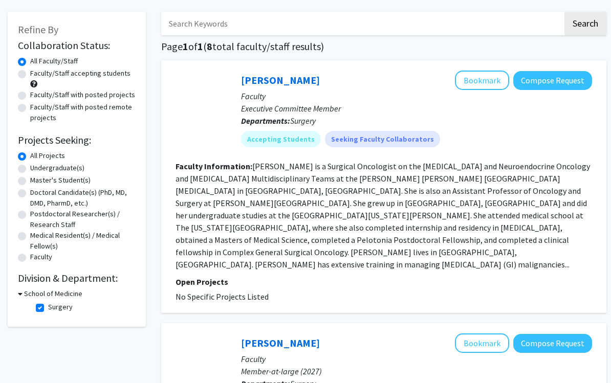
scroll to position [43, 0]
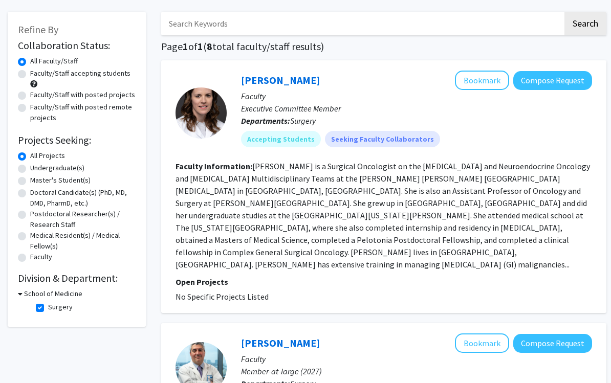
click at [554, 228] on fg-read-more "Dr. Eliza Beal is a Surgical Oncologist on the Gastrointestinal and Neuroendocr…" at bounding box center [382, 215] width 414 height 108
click at [271, 85] on link "Eliza Beal" at bounding box center [280, 80] width 79 height 13
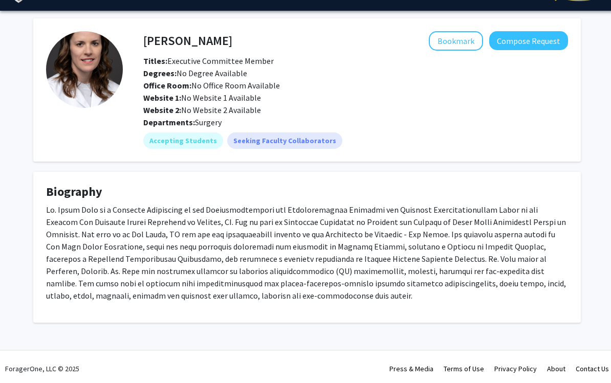
scroll to position [28, 0]
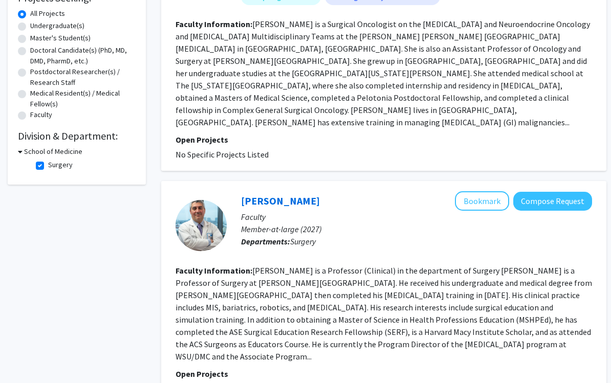
scroll to position [187, 0]
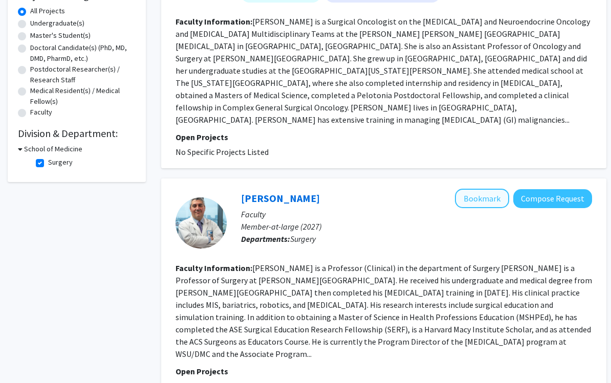
click at [507, 189] on button "Bookmark" at bounding box center [482, 198] width 54 height 19
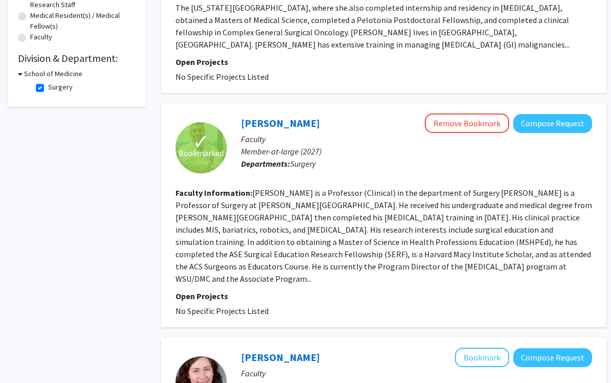
scroll to position [235, 0]
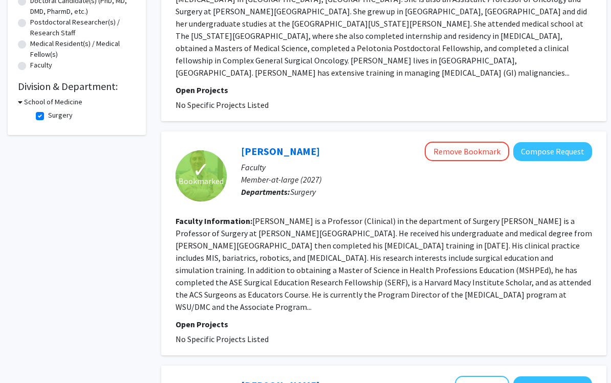
click at [48, 112] on label "Surgery" at bounding box center [60, 115] width 25 height 11
click at [48, 112] on input "Surgery" at bounding box center [51, 113] width 7 height 7
checkbox input "false"
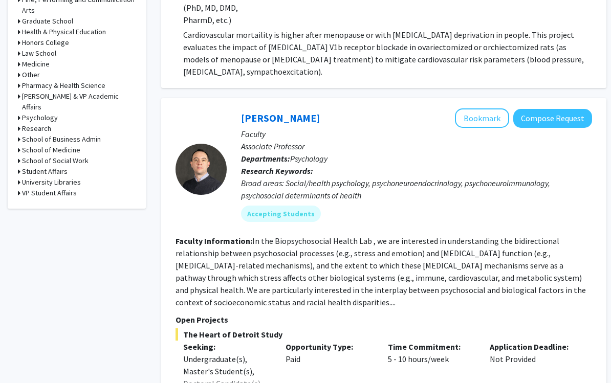
click at [20, 145] on icon at bounding box center [19, 150] width 3 height 11
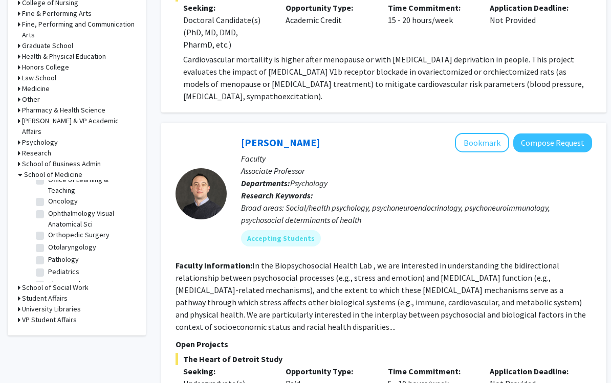
scroll to position [199, 0]
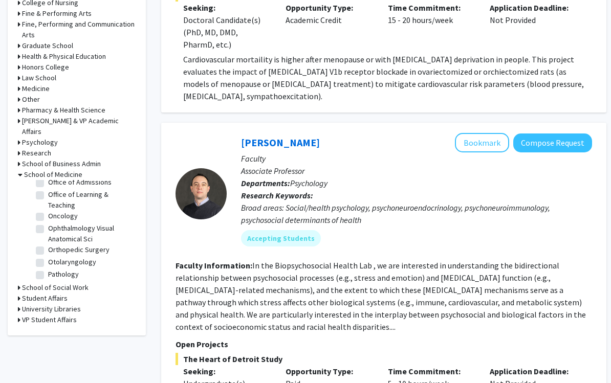
click at [48, 211] on label "Oncology" at bounding box center [63, 216] width 30 height 11
click at [48, 211] on input "Oncology" at bounding box center [51, 214] width 7 height 7
checkbox input "true"
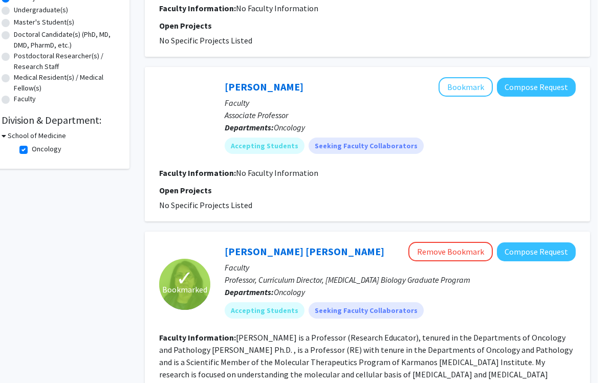
scroll to position [126, 3]
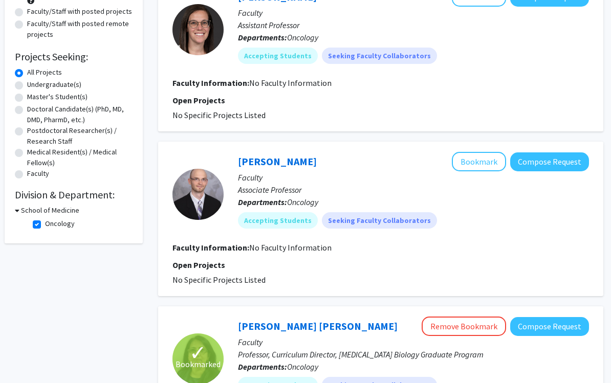
click at [36, 229] on fg-checkbox "Oncology Oncology" at bounding box center [81, 224] width 97 height 12
click at [45, 221] on label "Oncology" at bounding box center [60, 223] width 30 height 11
click at [45, 221] on input "Oncology" at bounding box center [48, 221] width 7 height 7
checkbox input "false"
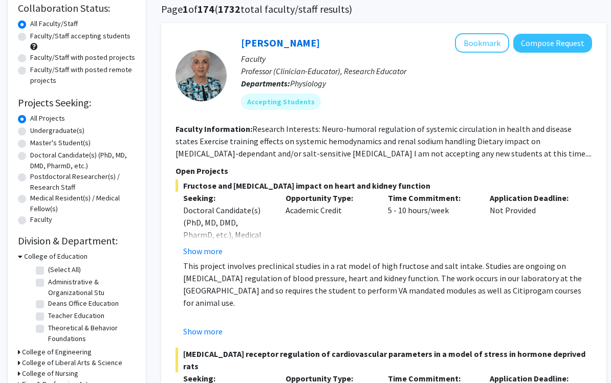
scroll to position [81, 0]
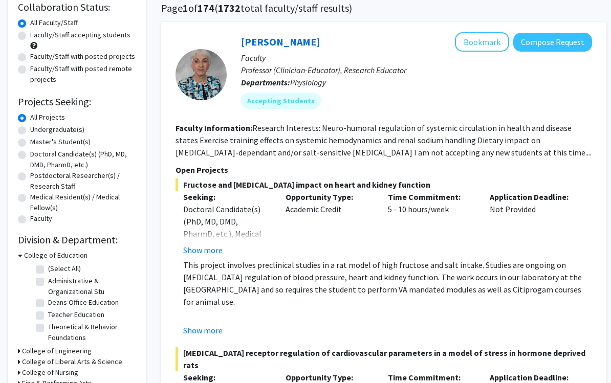
click at [27, 255] on h3 "College of Education" at bounding box center [55, 255] width 63 height 11
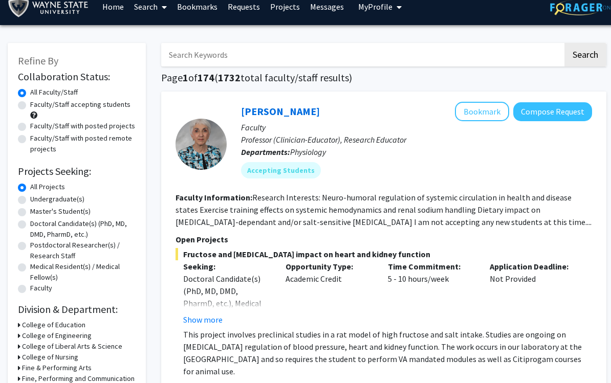
scroll to position [10, 0]
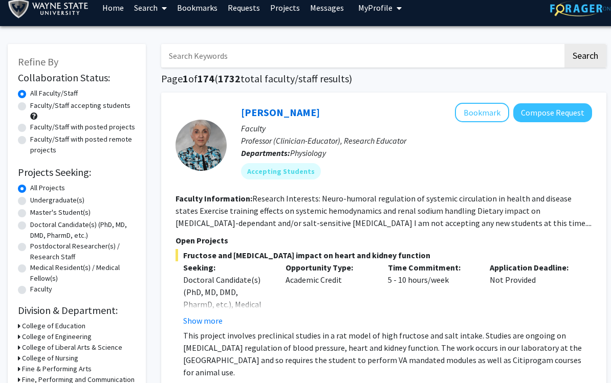
click at [30, 142] on label "Faculty/Staff with posted remote projects" at bounding box center [82, 145] width 105 height 21
click at [30, 141] on input "Faculty/Staff with posted remote projects" at bounding box center [33, 138] width 7 height 7
radio input "true"
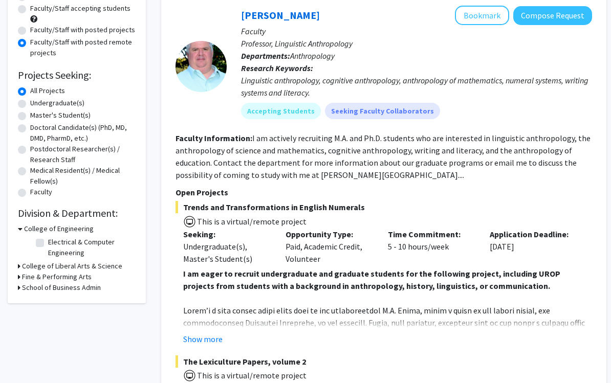
scroll to position [85, 0]
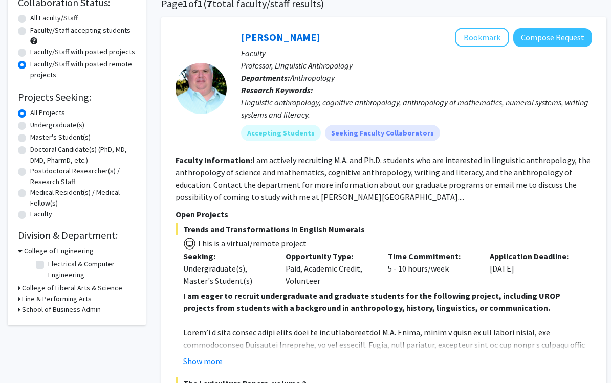
click at [30, 55] on label "Faculty/Staff with posted projects" at bounding box center [82, 52] width 105 height 11
click at [30, 54] on input "Faculty/Staff with posted projects" at bounding box center [33, 50] width 7 height 7
radio input "true"
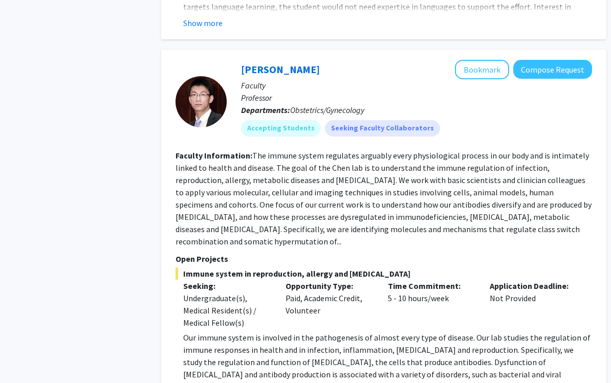
scroll to position [2769, 0]
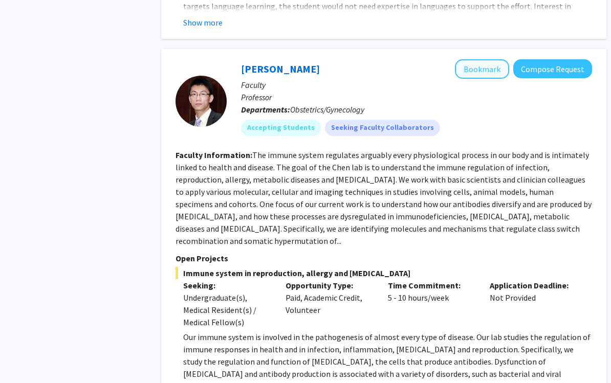
click at [483, 60] on button "Bookmark" at bounding box center [482, 69] width 54 height 19
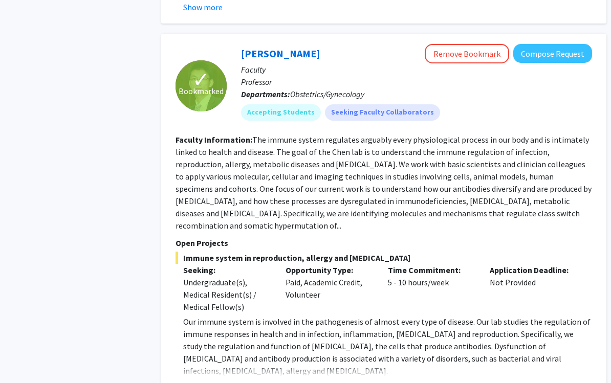
scroll to position [2785, 0]
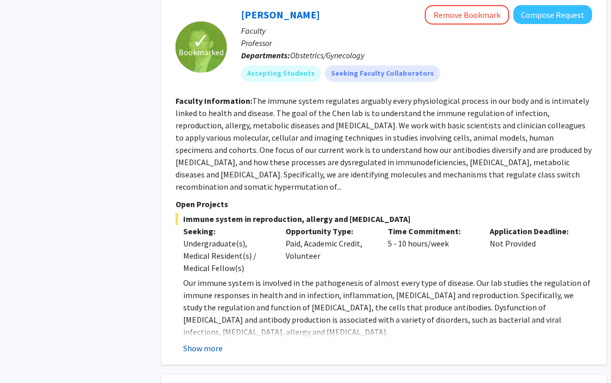
click at [188, 343] on button "Show more" at bounding box center [202, 349] width 39 height 12
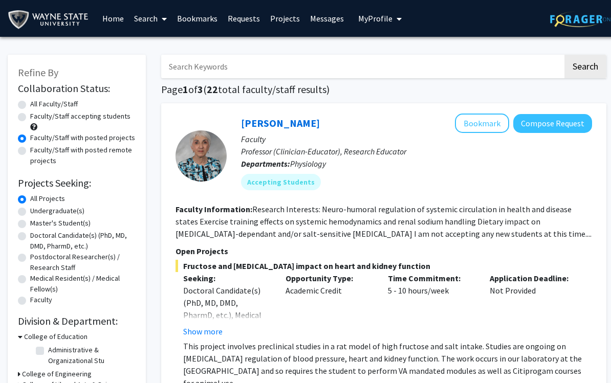
scroll to position [17, 0]
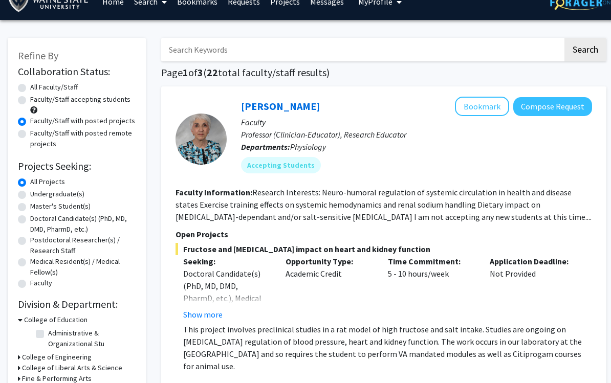
click at [30, 219] on label "Doctoral Candidate(s) (PhD, MD, DMD, PharmD, etc.)" at bounding box center [82, 223] width 105 height 21
click at [30, 219] on input "Doctoral Candidate(s) (PhD, MD, DMD, PharmD, etc.)" at bounding box center [33, 216] width 7 height 7
radio input "true"
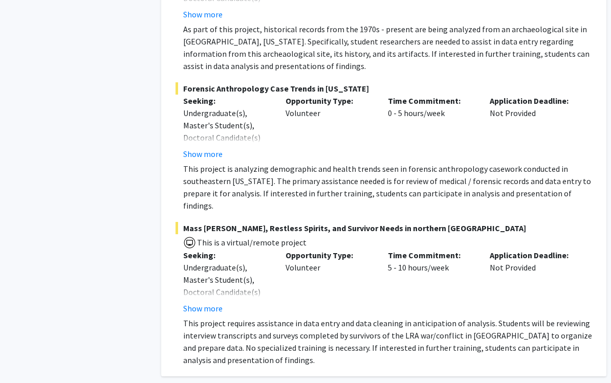
scroll to position [4543, 0]
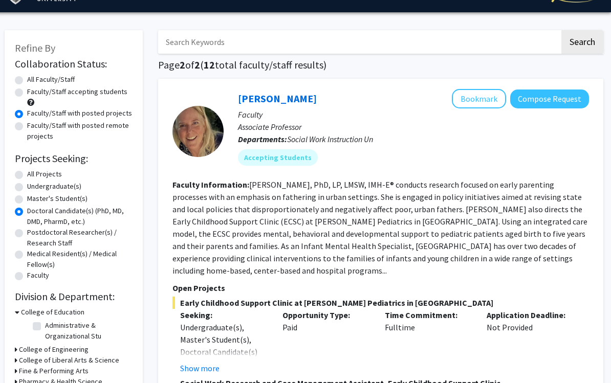
scroll to position [0, 3]
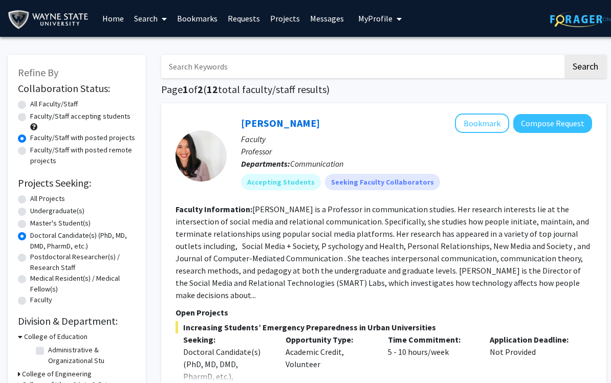
click at [281, 20] on link "Projects" at bounding box center [285, 19] width 40 height 36
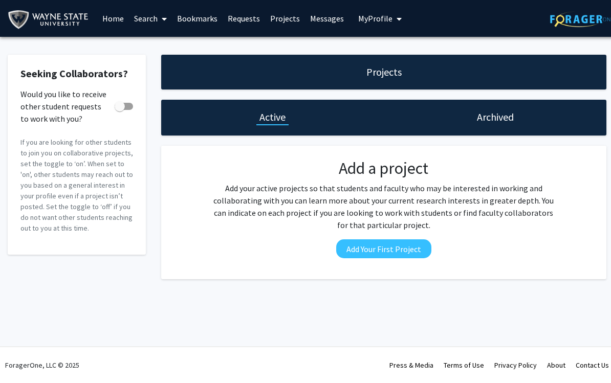
click at [191, 16] on link "Bookmarks" at bounding box center [197, 19] width 51 height 36
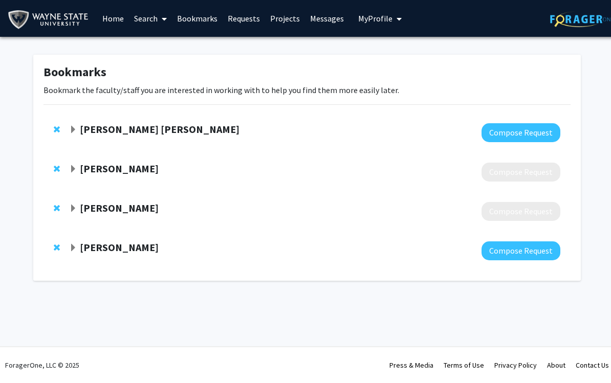
click at [50, 172] on div "Joffer Hakim Compose Request" at bounding box center [306, 171] width 527 height 39
click at [73, 167] on span "Expand Joffer Hakim Bookmark" at bounding box center [73, 169] width 8 height 8
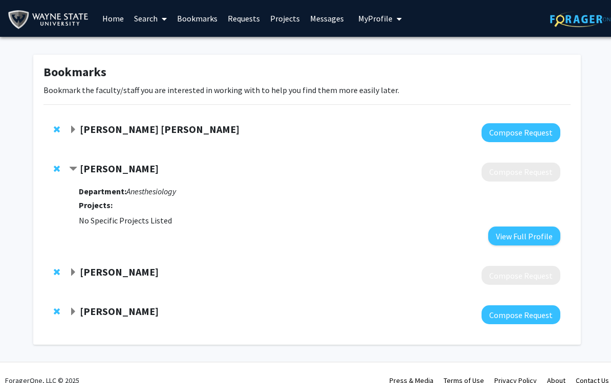
click at [80, 166] on strong "Joffer Hakim" at bounding box center [119, 168] width 79 height 13
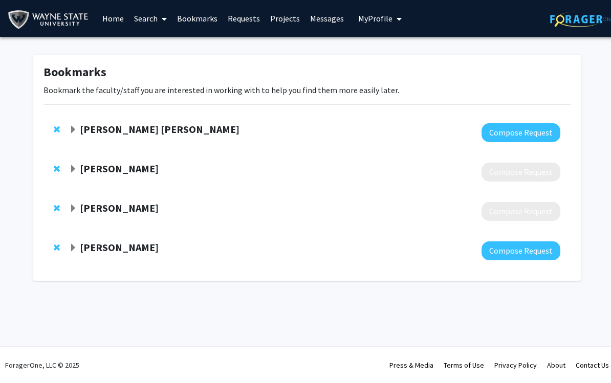
click at [76, 205] on span "Expand David Edelman Bookmark" at bounding box center [73, 209] width 8 height 8
